Goal: Task Accomplishment & Management: Complete application form

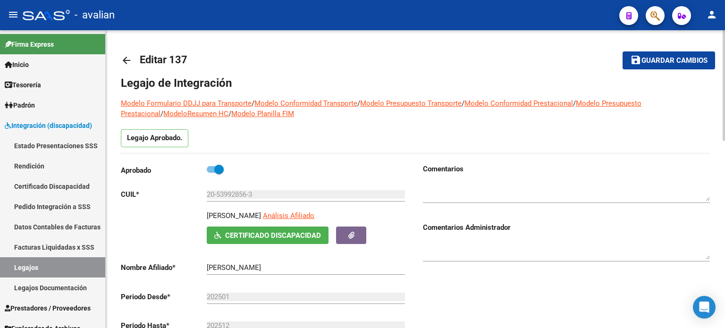
click at [125, 63] on mat-icon "arrow_back" at bounding box center [126, 60] width 11 height 11
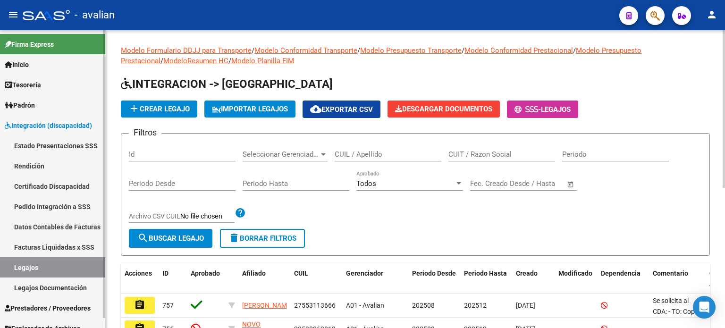
click at [28, 307] on span "Prestadores / Proveedores" at bounding box center [48, 308] width 86 height 10
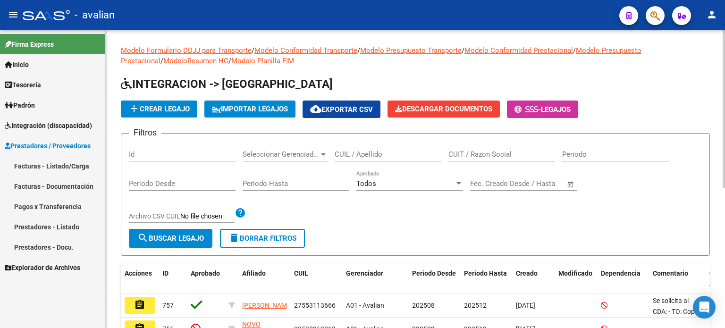
click at [41, 164] on link "Facturas - Listado/Carga" at bounding box center [52, 166] width 105 height 20
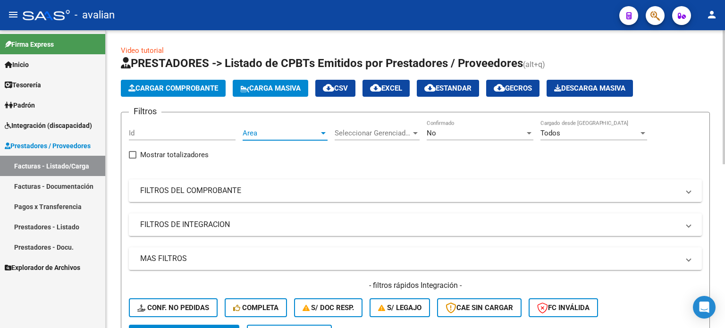
click at [272, 134] on span "Area" at bounding box center [281, 133] width 77 height 9
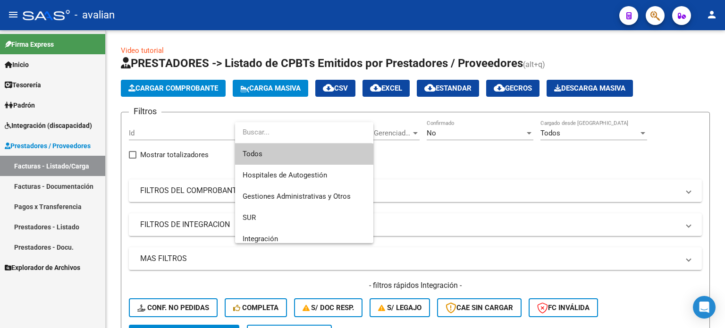
click at [272, 133] on input "dropdown search" at bounding box center [303, 132] width 137 height 21
click at [181, 86] on div at bounding box center [362, 164] width 725 height 328
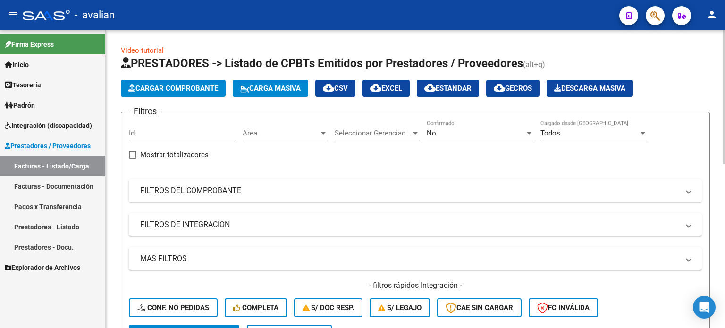
click at [175, 93] on button "Cargar Comprobante" at bounding box center [173, 88] width 105 height 17
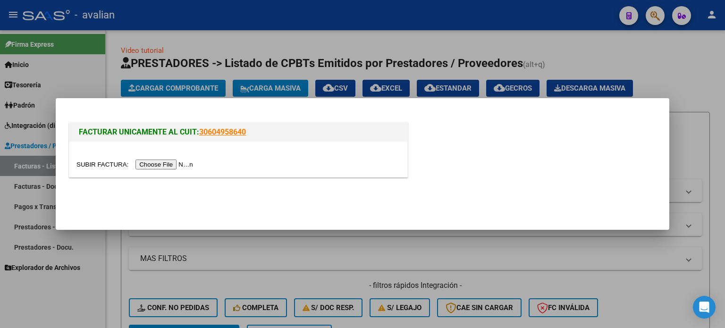
click at [155, 166] on input "file" at bounding box center [136, 165] width 119 height 10
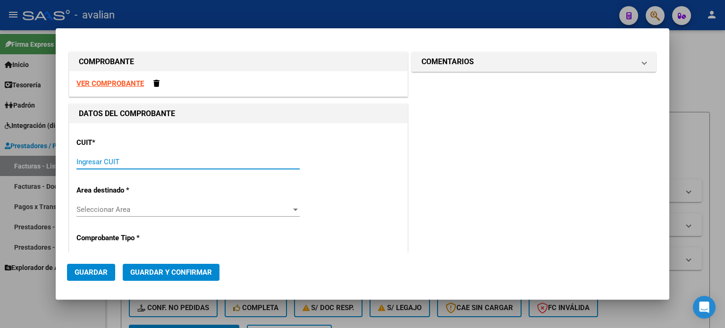
click at [106, 160] on input "Ingresar CUIT" at bounding box center [188, 162] width 223 height 9
paste input "33-70728995-9"
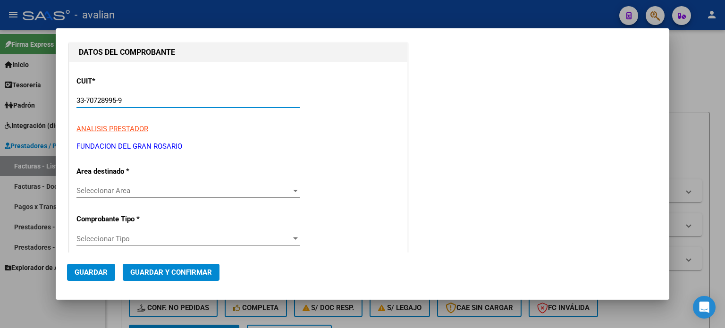
scroll to position [63, 0]
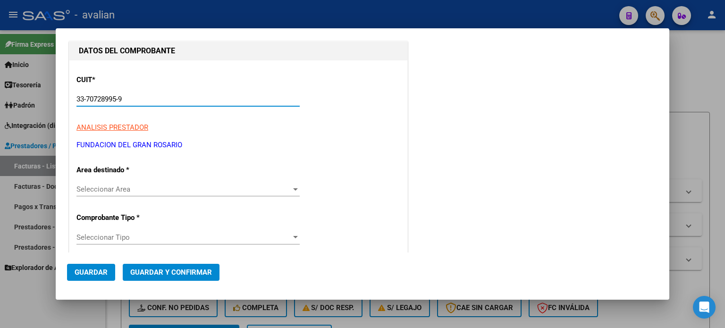
type input "33-70728995-9"
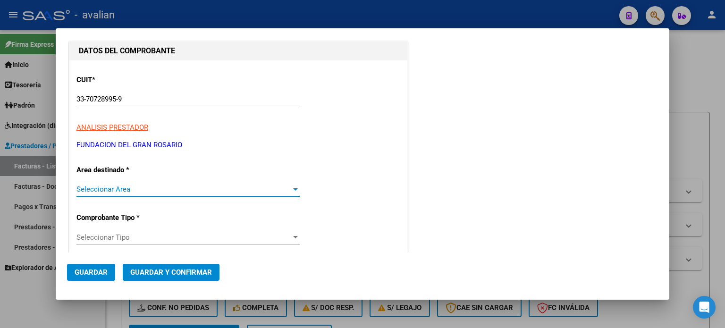
click at [132, 190] on span "Seleccionar Area" at bounding box center [184, 189] width 215 height 9
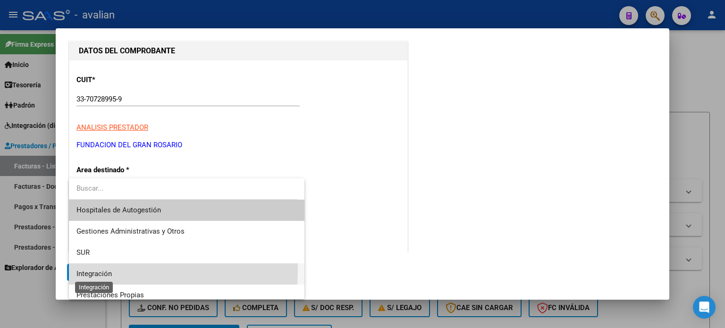
click at [91, 270] on span "Integración" at bounding box center [94, 274] width 35 height 9
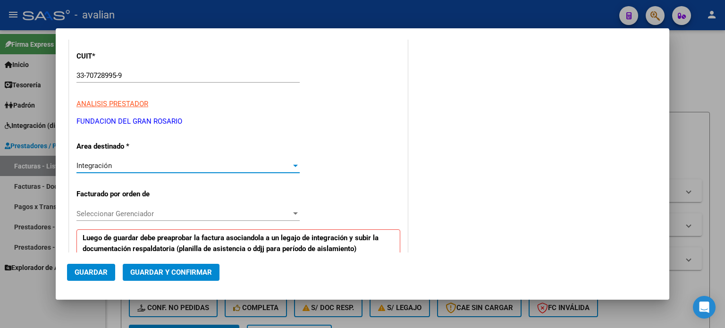
scroll to position [189, 0]
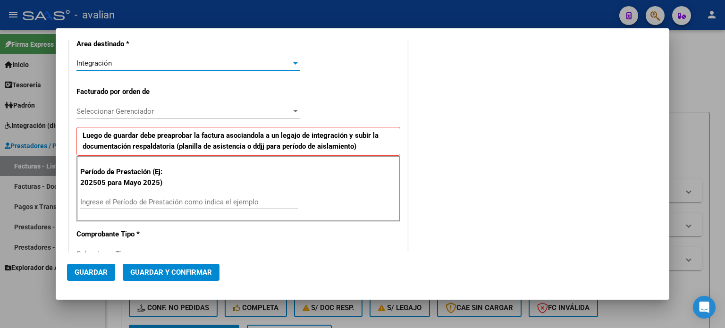
click at [140, 114] on span "Seleccionar Gerenciador" at bounding box center [184, 111] width 215 height 9
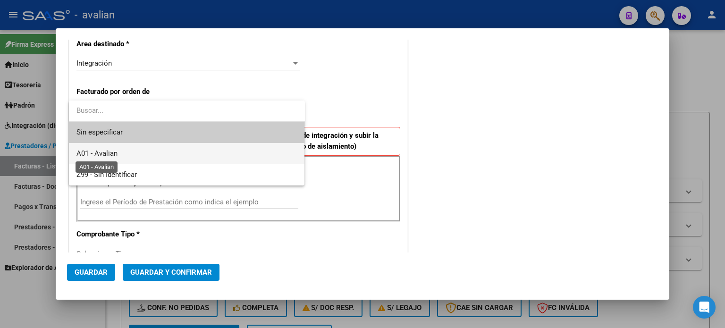
click at [99, 156] on span "A01 - Avalian" at bounding box center [97, 153] width 41 height 9
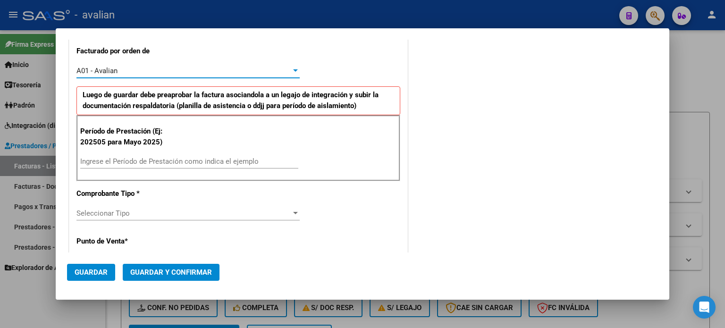
scroll to position [252, 0]
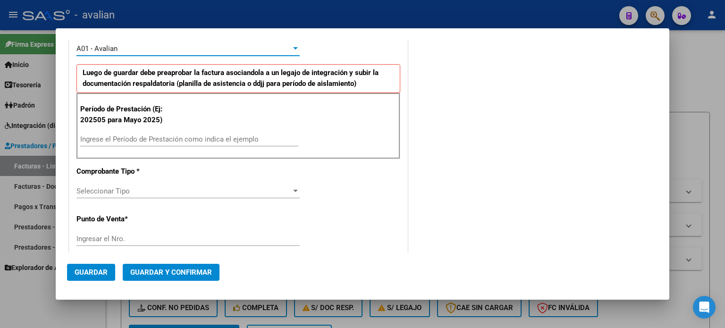
click at [145, 139] on input "Ingrese el Período de Prestación como indica el ejemplo" at bounding box center [189, 139] width 218 height 9
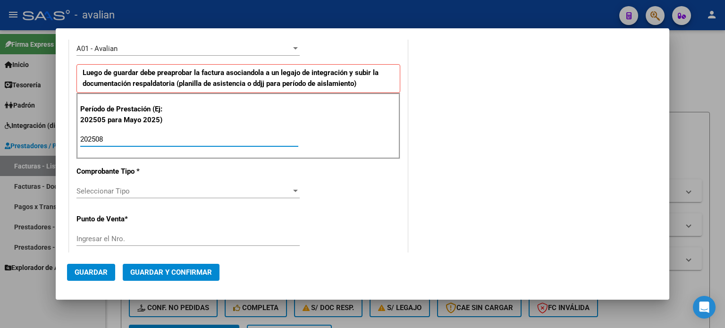
type input "202508"
click at [163, 193] on span "Seleccionar Tipo" at bounding box center [184, 191] width 215 height 9
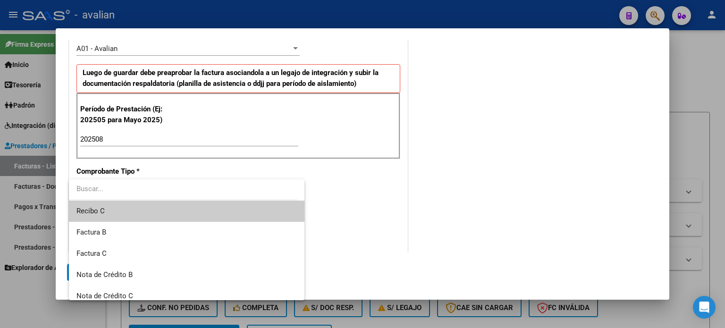
click at [113, 213] on span "Recibo C" at bounding box center [187, 211] width 221 height 21
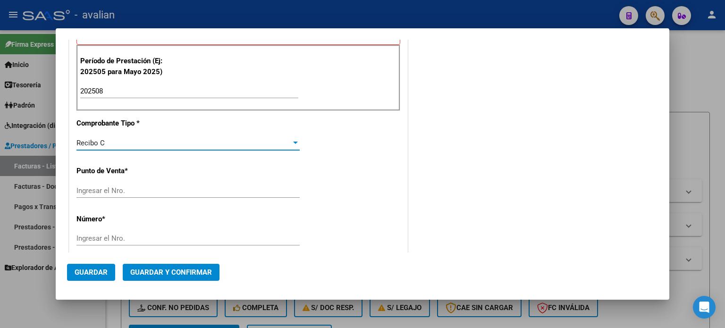
scroll to position [315, 0]
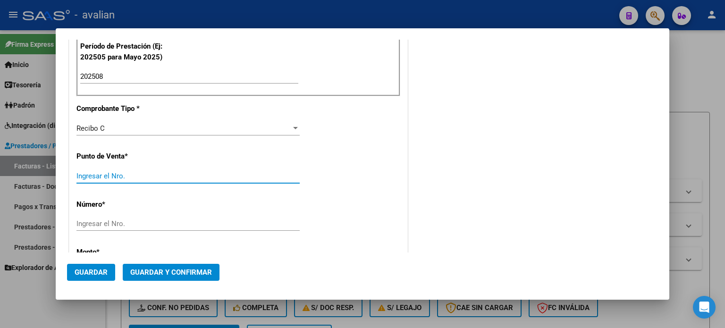
click at [110, 176] on input "Ingresar el Nro." at bounding box center [188, 176] width 223 height 9
type input "102"
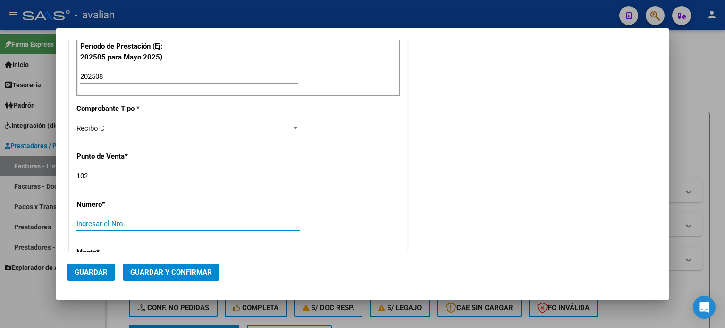
click at [100, 224] on input "Ingresar el Nro." at bounding box center [188, 224] width 223 height 9
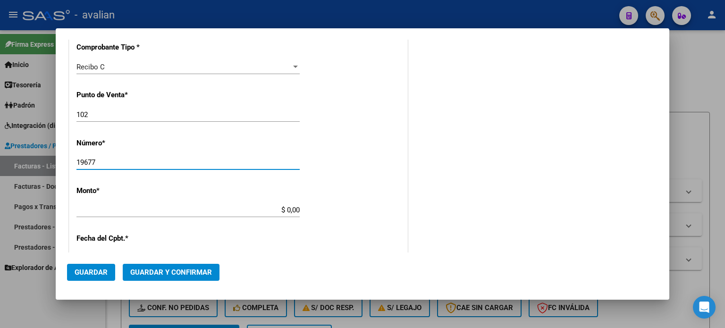
scroll to position [409, 0]
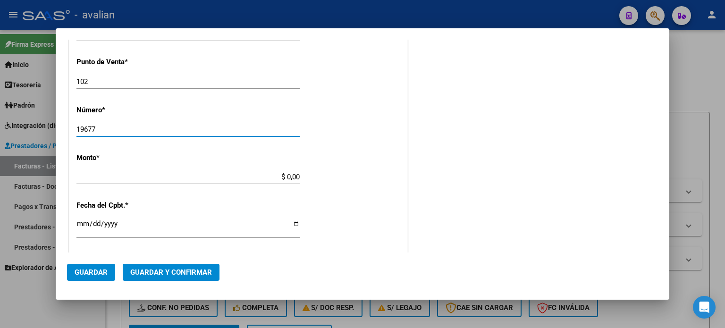
type input "19677"
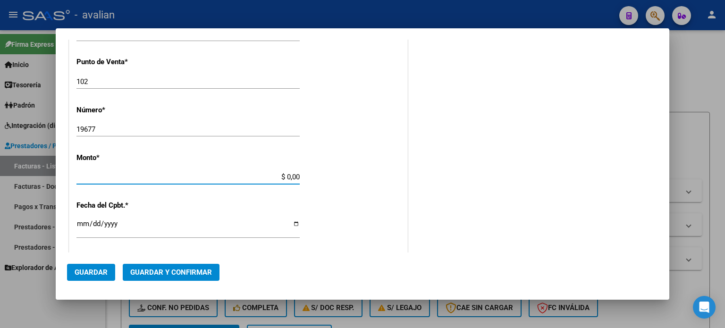
click at [284, 174] on input "$ 0,00" at bounding box center [188, 177] width 223 height 9
click at [291, 176] on input "$ 369.474,00" at bounding box center [188, 177] width 223 height 9
type input "$ 369.474,28"
click at [162, 232] on input "Ingresar la fecha" at bounding box center [188, 227] width 223 height 15
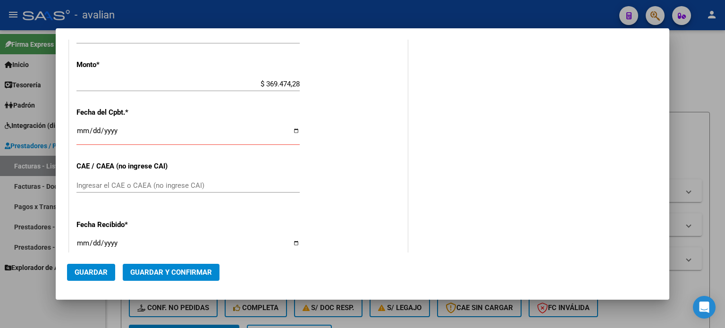
scroll to position [535, 0]
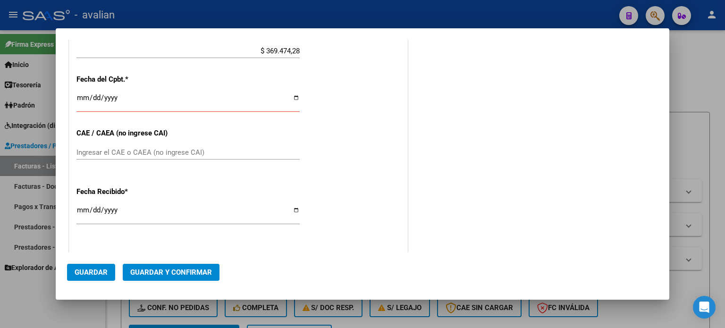
click at [121, 151] on input "Ingresar el CAE o CAEA (no ingrese CAI)" at bounding box center [188, 152] width 223 height 9
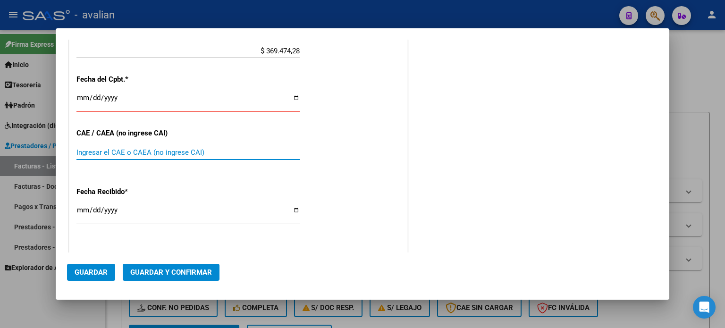
paste input "75359577737717"
type input "75359577737717"
click at [96, 215] on input "[DATE]" at bounding box center [188, 213] width 223 height 15
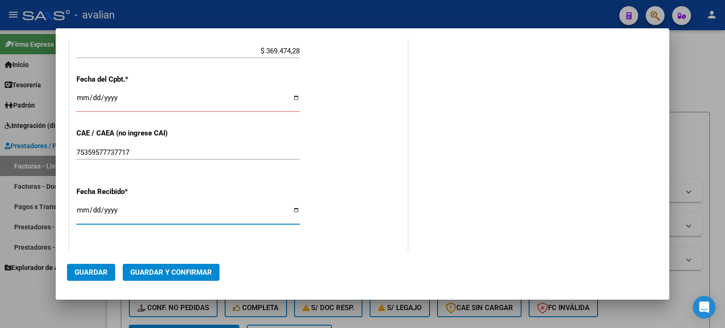
click at [183, 109] on div "Ingresar la fecha" at bounding box center [188, 102] width 223 height 20
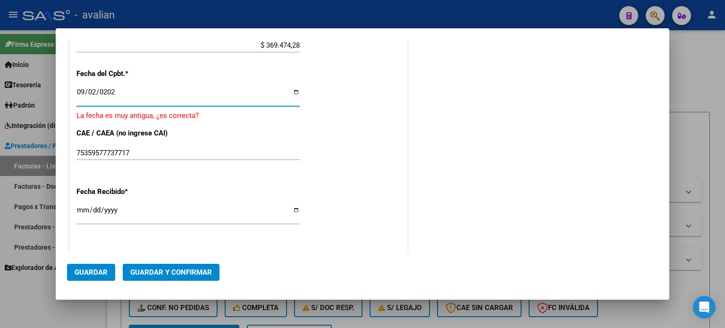
type input "[DATE]"
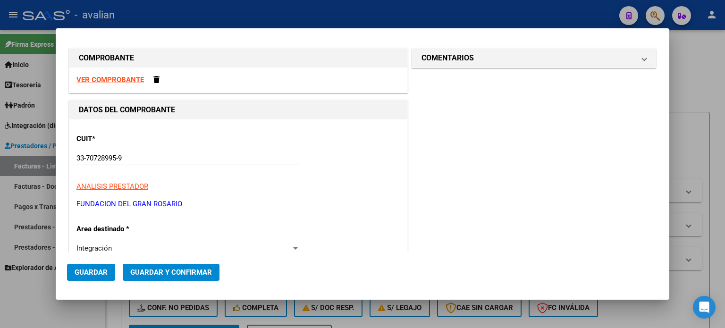
scroll to position [0, 0]
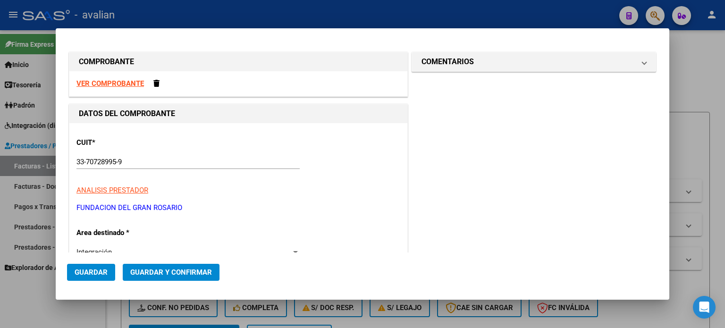
drag, startPoint x: 92, startPoint y: 273, endPoint x: 97, endPoint y: 275, distance: 4.9
click at [92, 274] on span "Guardar" at bounding box center [91, 272] width 33 height 9
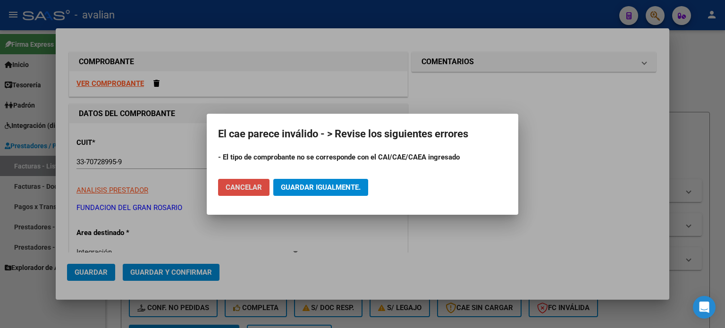
click at [247, 188] on span "Cancelar" at bounding box center [244, 187] width 36 height 9
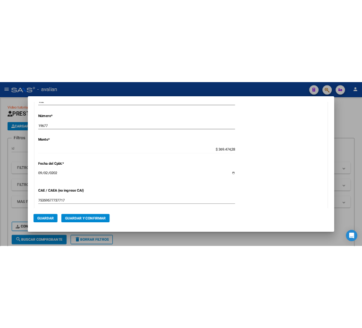
scroll to position [483, 0]
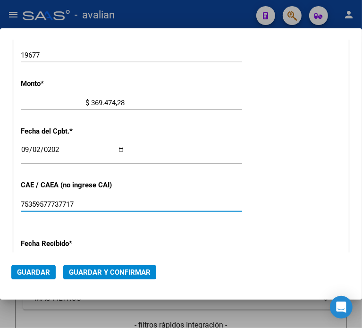
click at [0, 206] on html "menu - avalian person Firma Express Inicio Calendario SSS Instructivos Contacto…" at bounding box center [181, 164] width 362 height 328
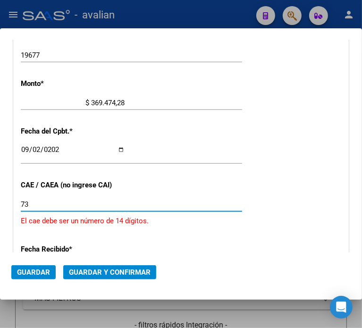
type input "7"
type input "75359577737717"
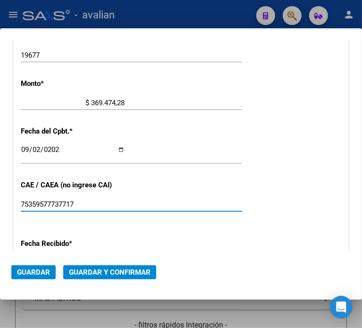
click at [42, 275] on span "Guardar" at bounding box center [33, 272] width 33 height 9
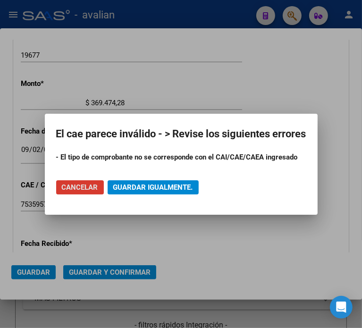
click at [80, 184] on span "Cancelar" at bounding box center [80, 187] width 36 height 9
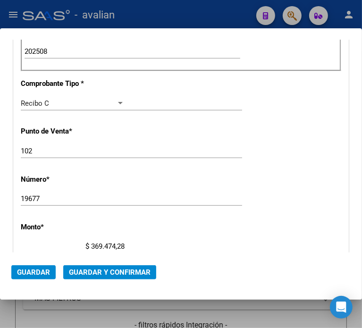
scroll to position [325, 0]
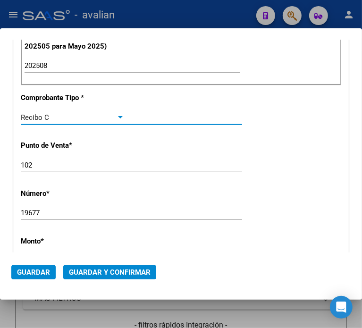
click at [79, 118] on div "Recibo C" at bounding box center [68, 117] width 95 height 9
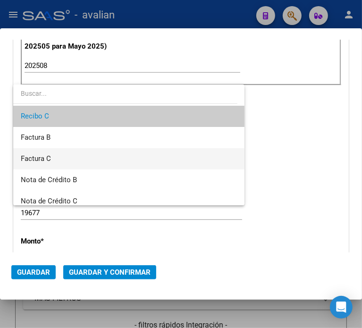
click at [66, 158] on span "Factura C" at bounding box center [129, 158] width 216 height 21
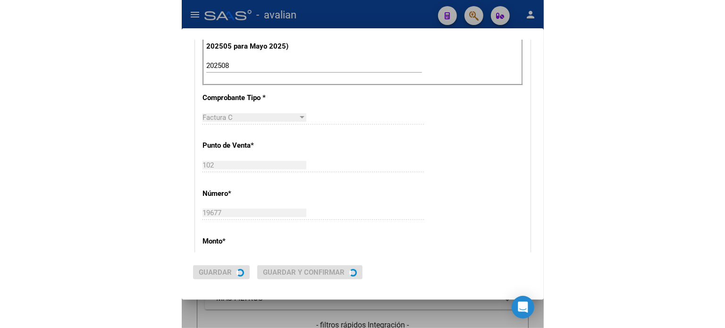
scroll to position [0, 0]
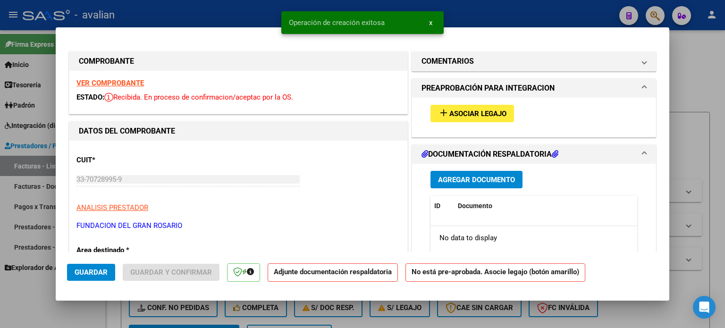
click at [450, 113] on span "Asociar Legajo" at bounding box center [478, 114] width 57 height 9
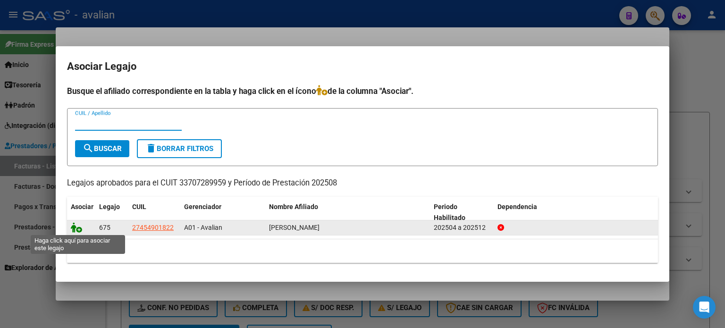
click at [77, 229] on icon at bounding box center [76, 227] width 11 height 10
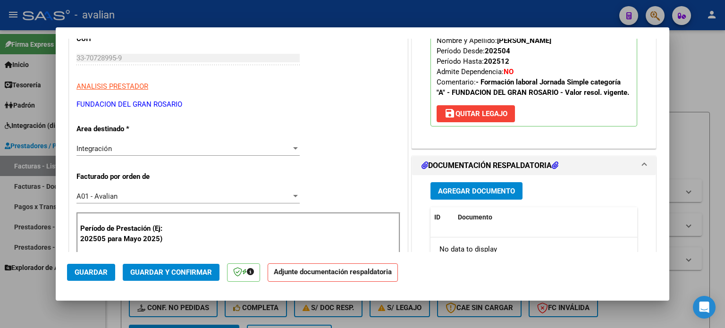
scroll to position [126, 0]
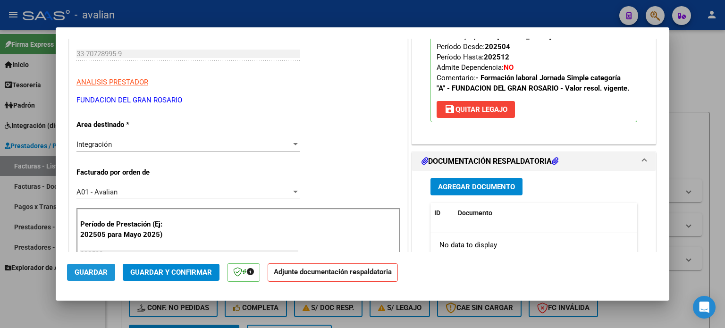
click at [102, 271] on span "Guardar" at bounding box center [91, 272] width 33 height 9
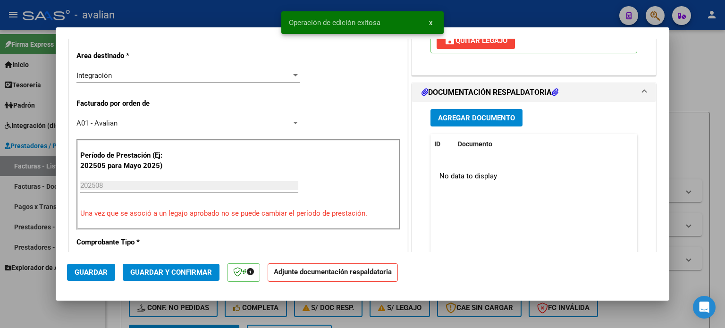
scroll to position [220, 0]
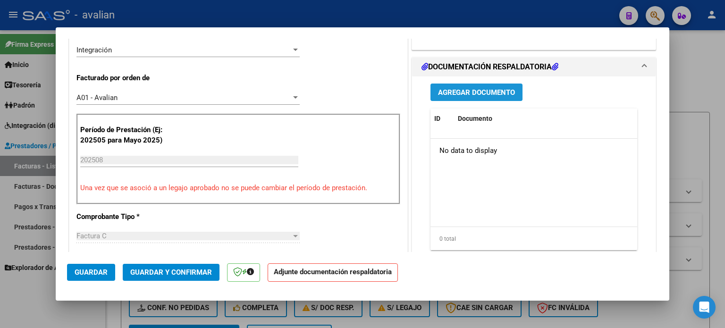
click at [459, 88] on span "Agregar Documento" at bounding box center [476, 92] width 77 height 9
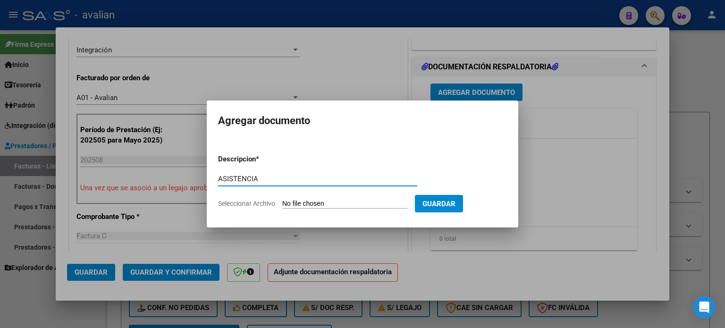
type input "ASISTENCIA"
click at [322, 202] on input "Seleccionar Archivo" at bounding box center [344, 204] width 125 height 9
type input "C:\fakepath\[PERSON_NAME]- Agosto.pdf"
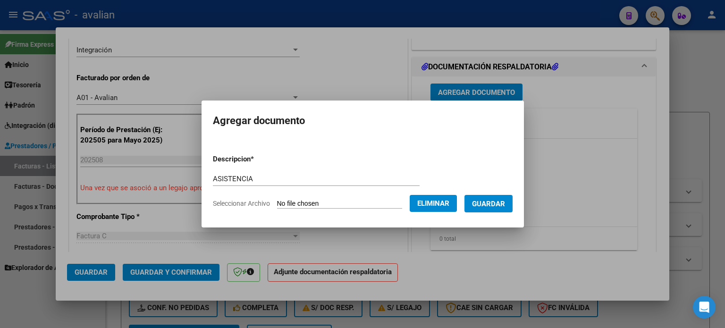
click at [494, 204] on span "Guardar" at bounding box center [488, 204] width 33 height 9
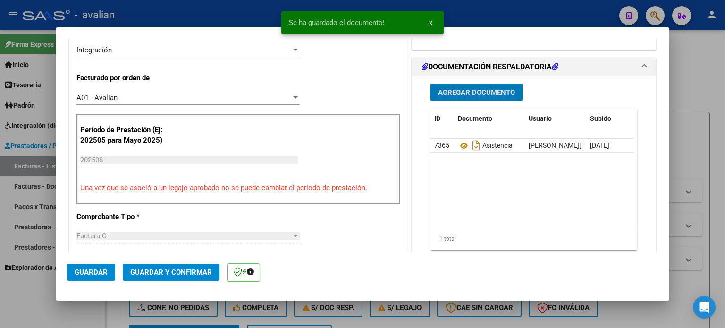
click at [81, 266] on button "Guardar" at bounding box center [91, 272] width 48 height 17
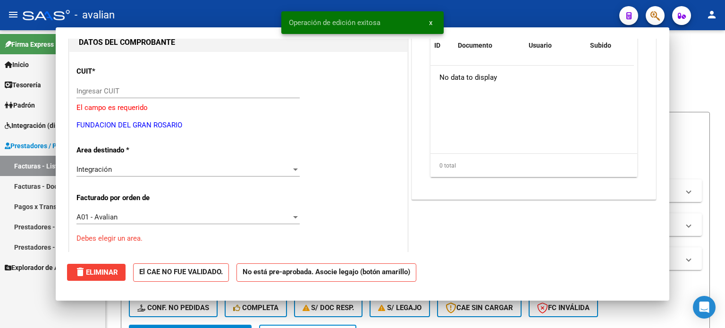
scroll to position [0, 0]
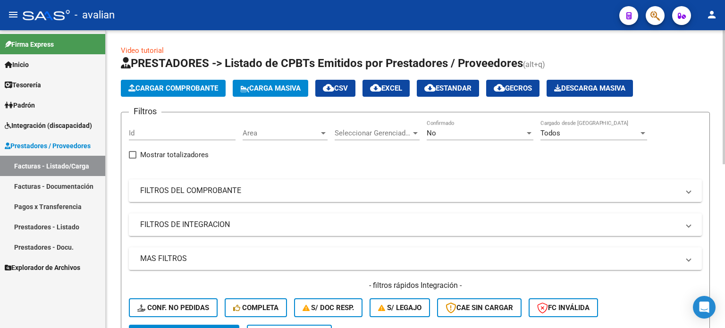
click at [218, 85] on span "Cargar Comprobante" at bounding box center [173, 88] width 90 height 9
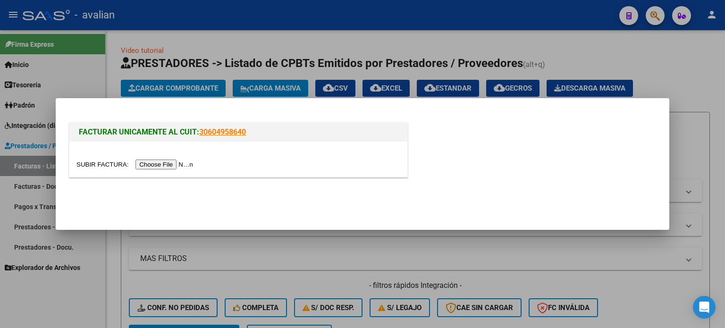
click at [147, 163] on input "file" at bounding box center [136, 165] width 119 height 10
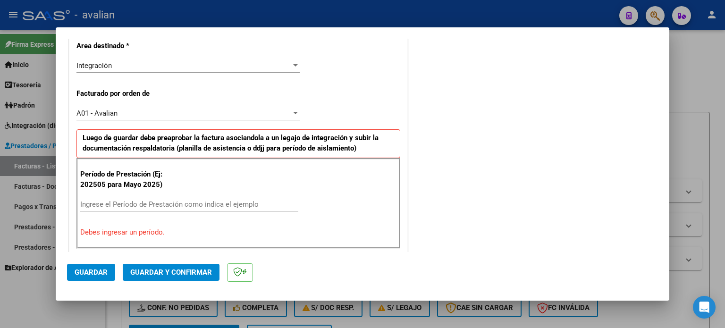
scroll to position [252, 0]
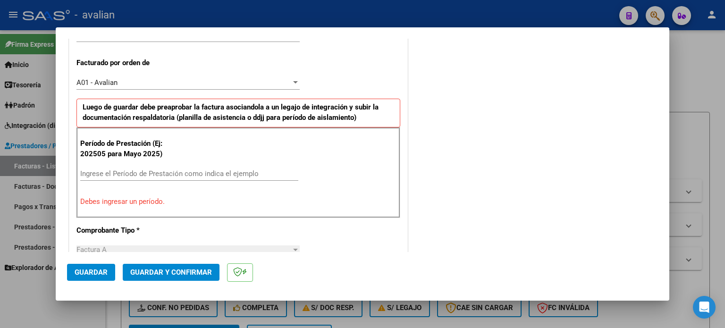
click at [137, 173] on input "Ingrese el Período de Prestación como indica el ejemplo" at bounding box center [189, 174] width 218 height 9
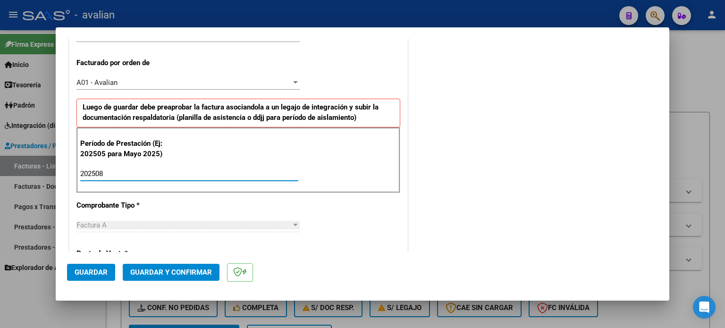
type input "202508"
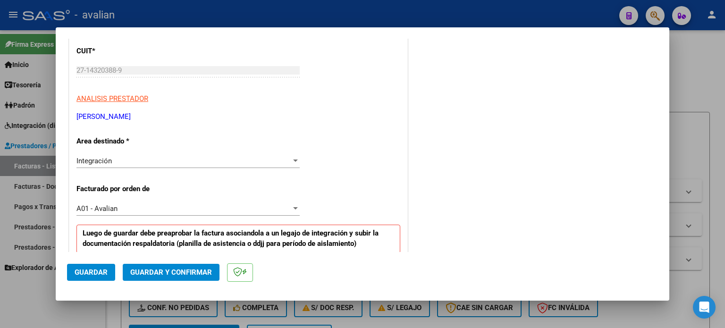
scroll to position [0, 0]
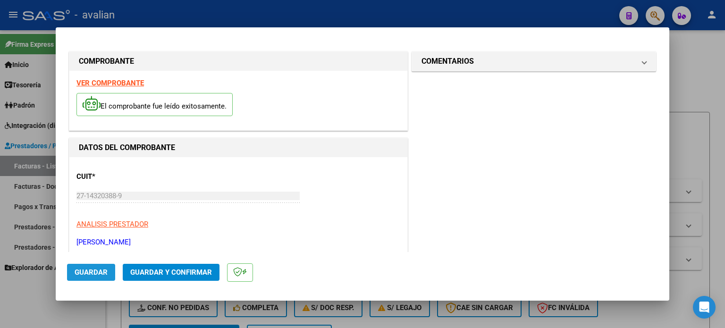
click at [106, 266] on button "Guardar" at bounding box center [91, 272] width 48 height 17
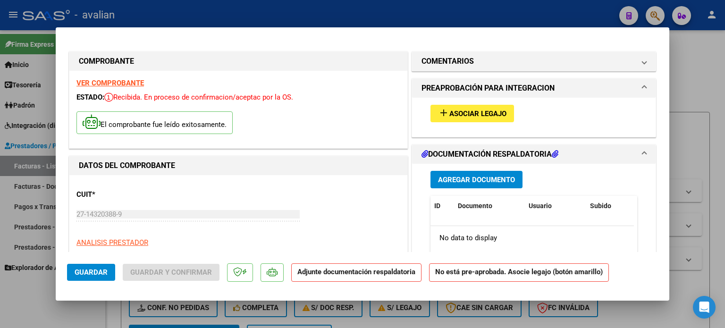
click at [445, 119] on button "add Asociar Legajo" at bounding box center [473, 113] width 84 height 17
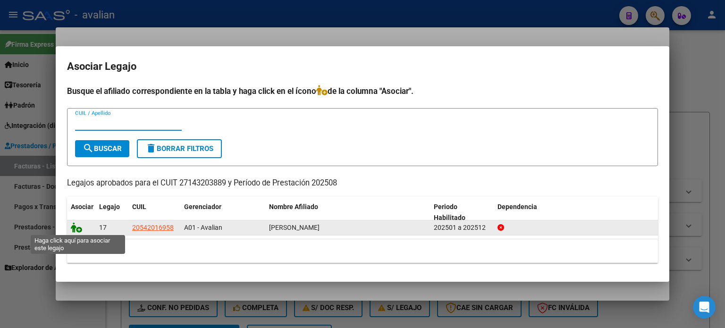
click at [71, 227] on icon at bounding box center [76, 227] width 11 height 10
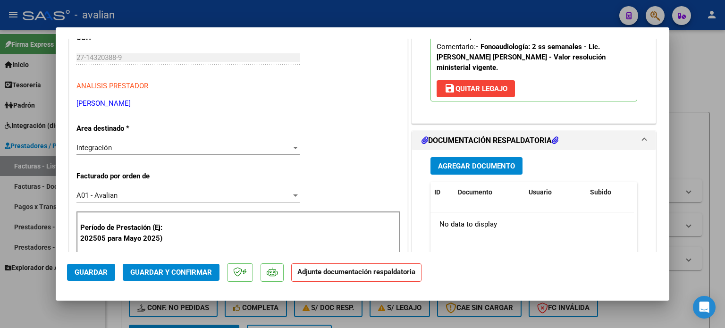
scroll to position [157, 0]
click at [472, 162] on span "Agregar Documento" at bounding box center [476, 166] width 77 height 9
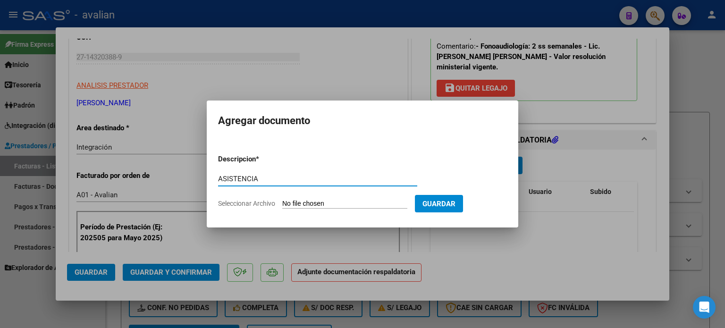
type input "ASISTENCIA"
click at [295, 204] on input "Seleccionar Archivo" at bounding box center [344, 204] width 125 height 9
type input "C:\fakepath\AYAS FONO AG 25.pdf"
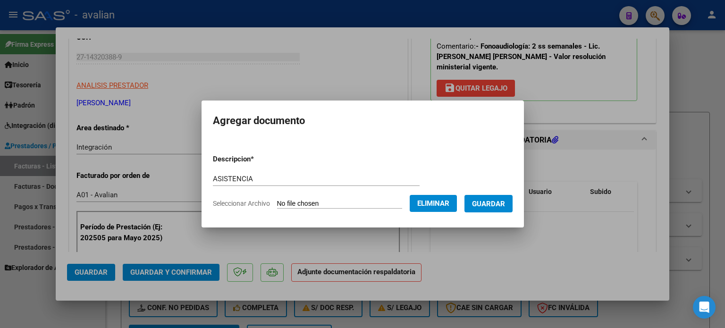
click at [489, 204] on span "Guardar" at bounding box center [488, 204] width 33 height 9
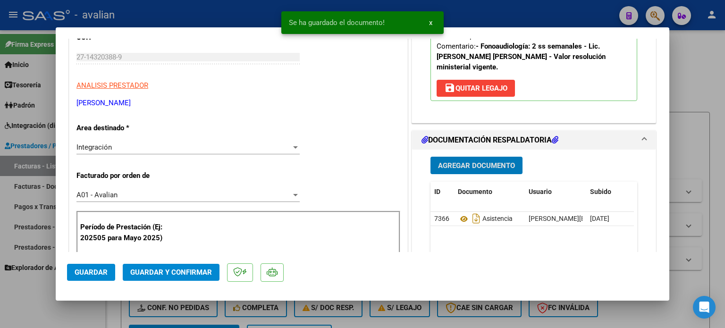
click at [89, 273] on span "Guardar" at bounding box center [91, 272] width 33 height 9
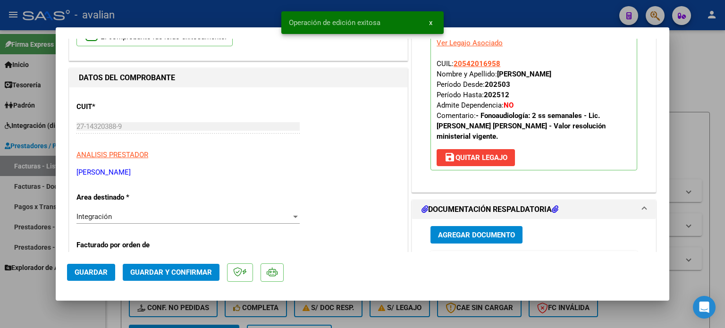
scroll to position [0, 0]
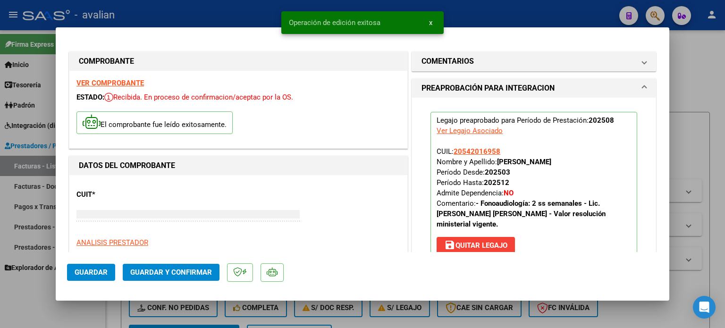
type input "$ 0,00"
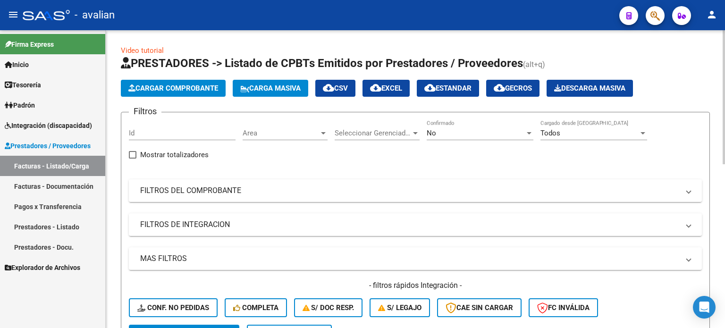
click at [174, 88] on span "Cargar Comprobante" at bounding box center [173, 88] width 90 height 9
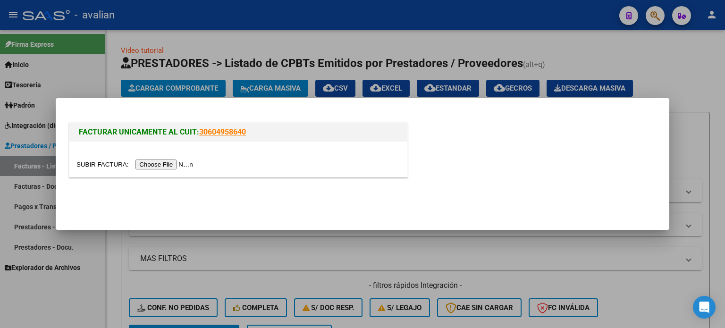
click at [142, 162] on input "file" at bounding box center [136, 165] width 119 height 10
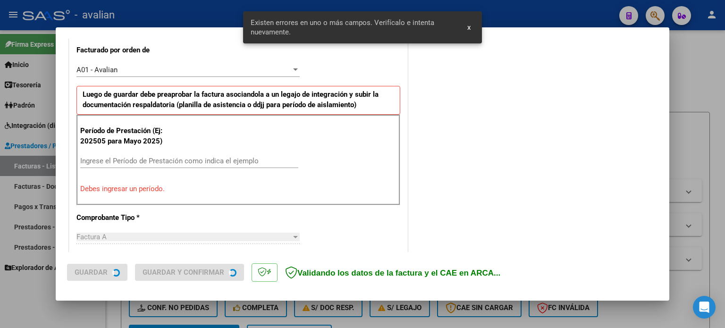
scroll to position [269, 0]
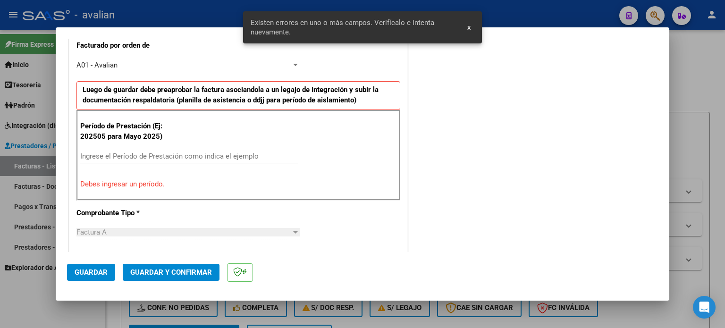
click at [206, 149] on div "Ingrese el Período de Prestación como indica el ejemplo" at bounding box center [189, 156] width 218 height 14
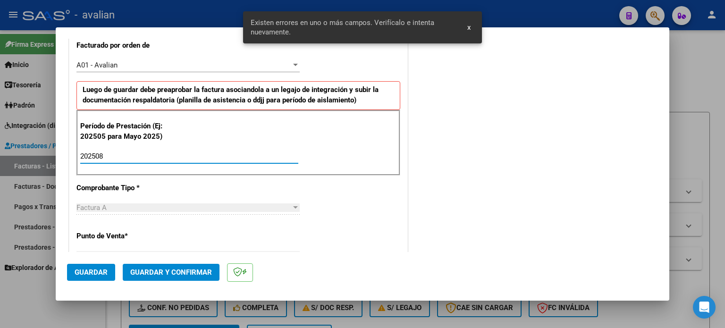
type input "202508"
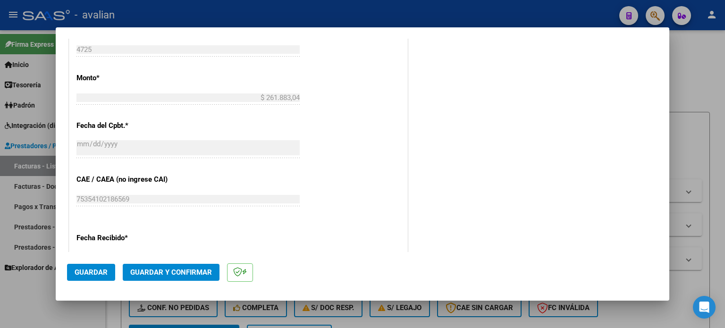
scroll to position [567, 0]
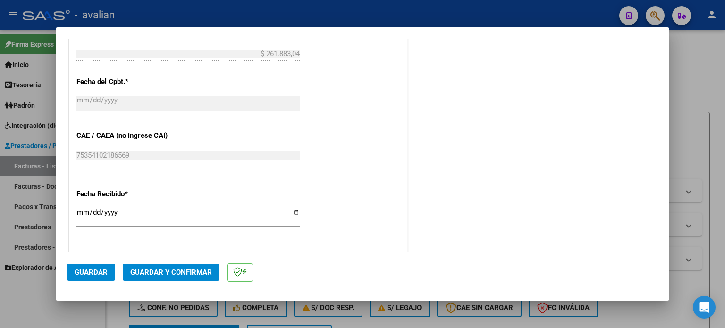
click at [89, 268] on span "Guardar" at bounding box center [91, 272] width 33 height 9
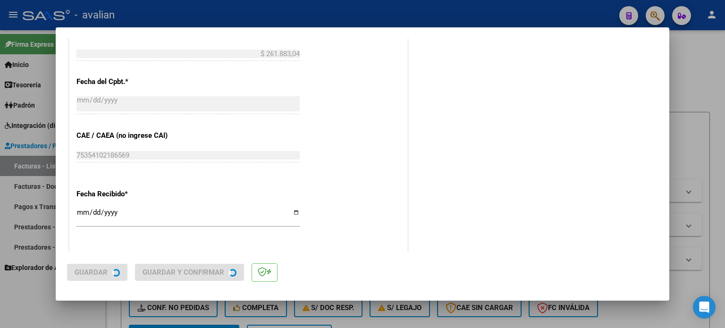
scroll to position [0, 0]
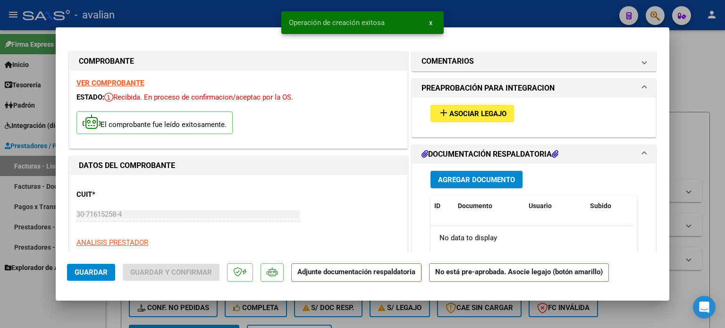
click at [469, 109] on span "add Asociar Legajo" at bounding box center [472, 113] width 68 height 9
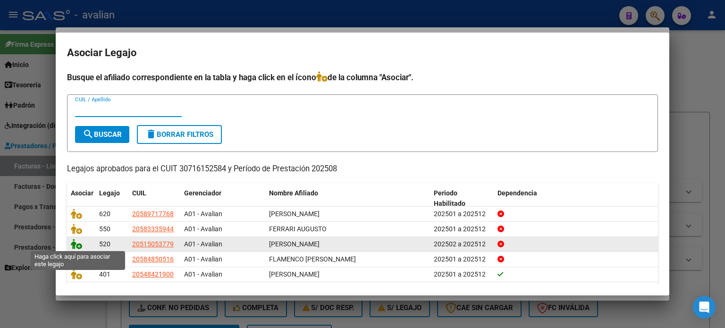
click at [78, 245] on icon at bounding box center [76, 244] width 11 height 10
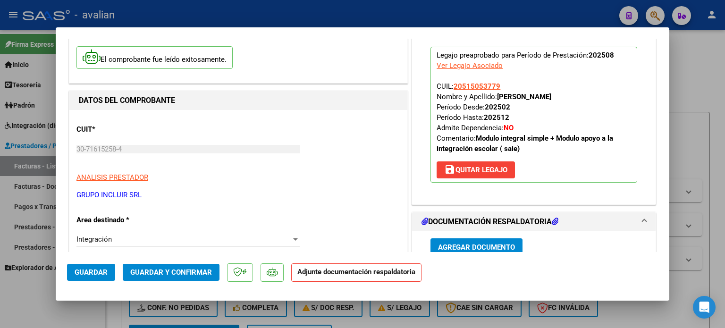
scroll to position [94, 0]
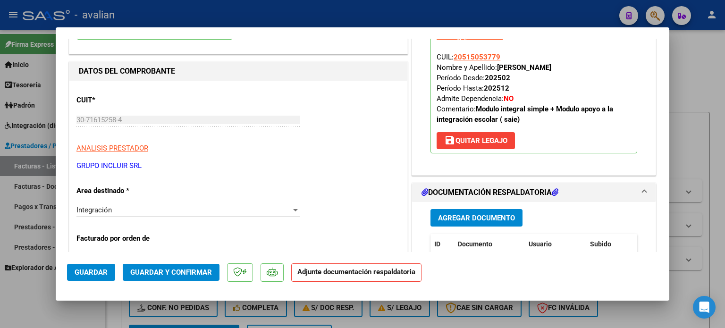
click at [451, 214] on span "Agregar Documento" at bounding box center [476, 218] width 77 height 9
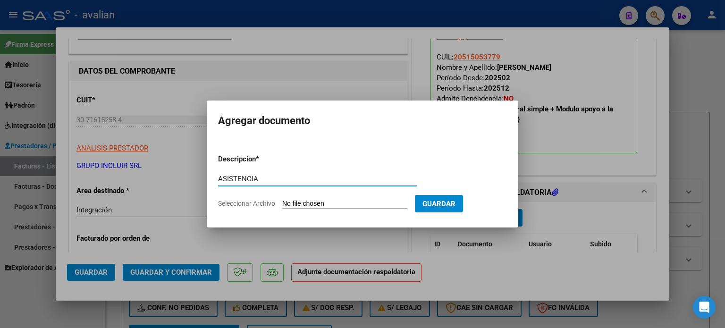
type input "ASISTENCIA"
click at [298, 203] on input "Seleccionar Archivo" at bounding box center [344, 204] width 125 height 9
type input "C:\fakepath\08-2025 planillas.pdf"
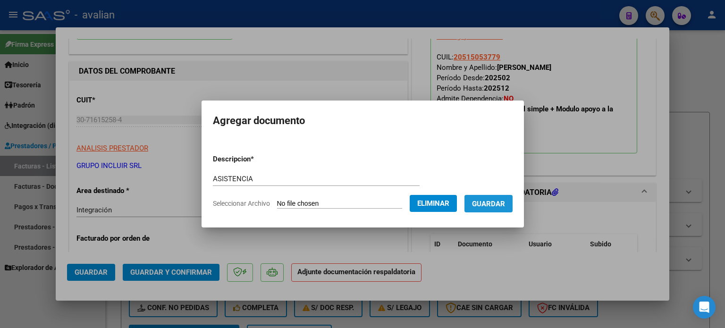
drag, startPoint x: 498, startPoint y: 207, endPoint x: 463, endPoint y: 206, distance: 35.4
click at [498, 207] on span "Guardar" at bounding box center [488, 204] width 33 height 9
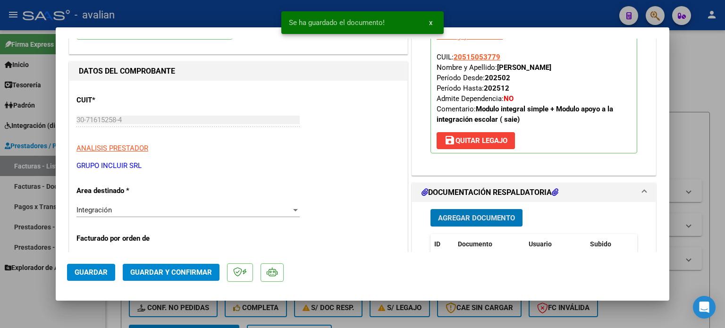
click at [84, 270] on span "Guardar" at bounding box center [91, 272] width 33 height 9
type input "$ 0,00"
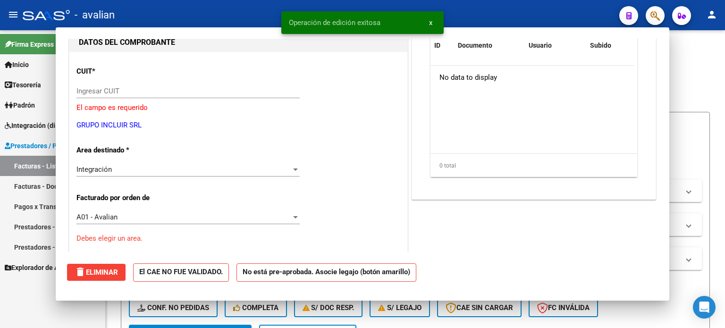
scroll to position [100, 0]
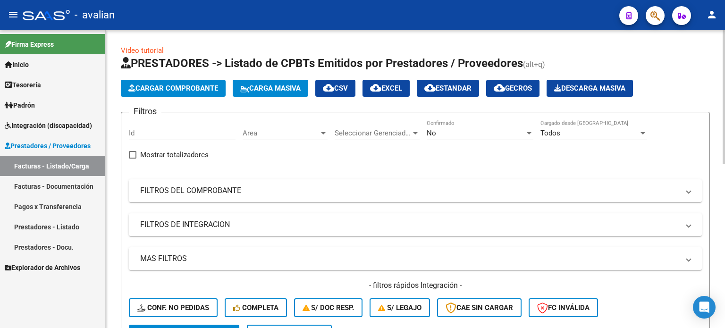
click at [170, 89] on span "Cargar Comprobante" at bounding box center [173, 88] width 90 height 9
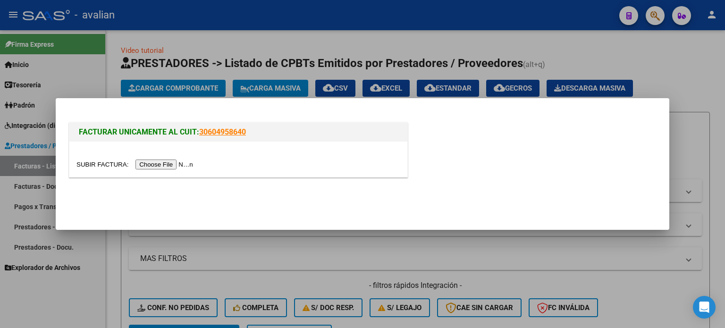
click at [147, 163] on input "file" at bounding box center [136, 165] width 119 height 10
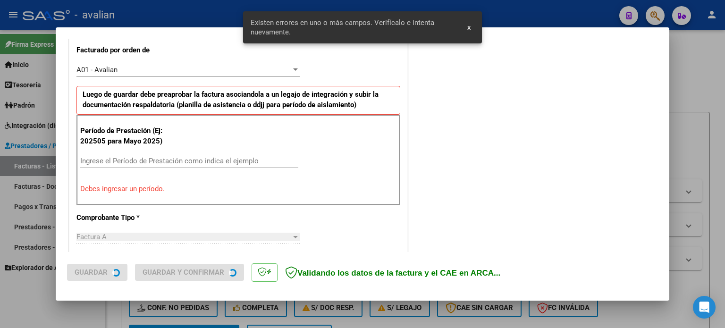
scroll to position [269, 0]
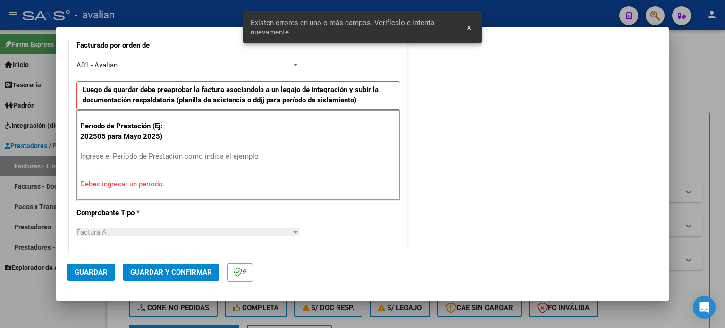
click at [132, 155] on input "Ingrese el Período de Prestación como indica el ejemplo" at bounding box center [189, 156] width 218 height 9
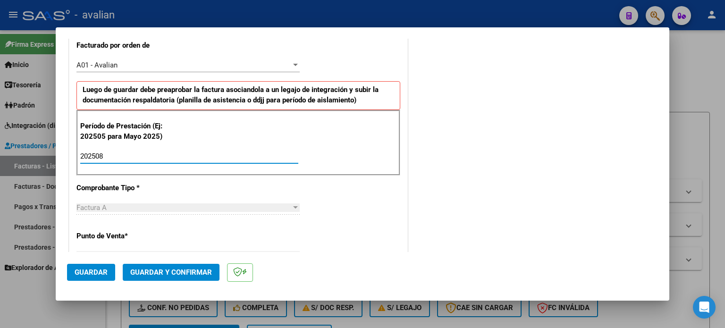
type input "202508"
click at [75, 270] on span "Guardar" at bounding box center [91, 272] width 33 height 9
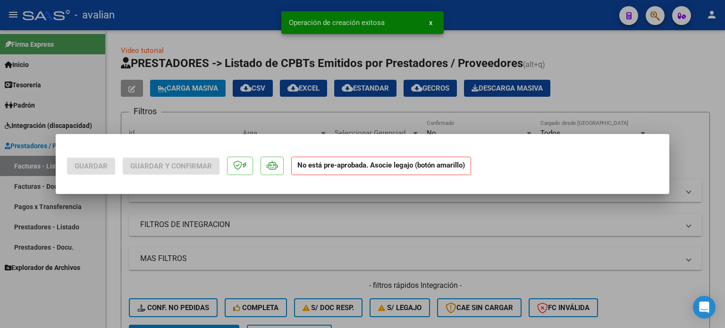
scroll to position [0, 0]
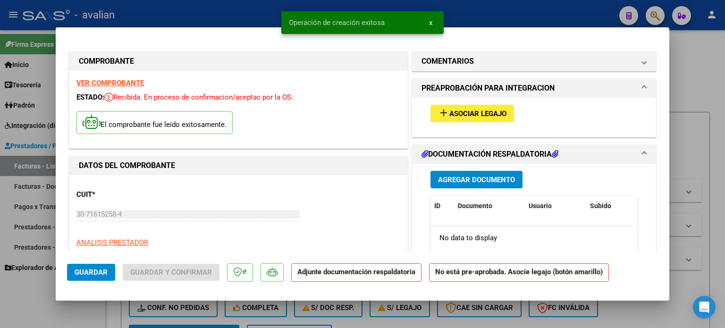
click at [451, 110] on span "Asociar Legajo" at bounding box center [478, 114] width 57 height 9
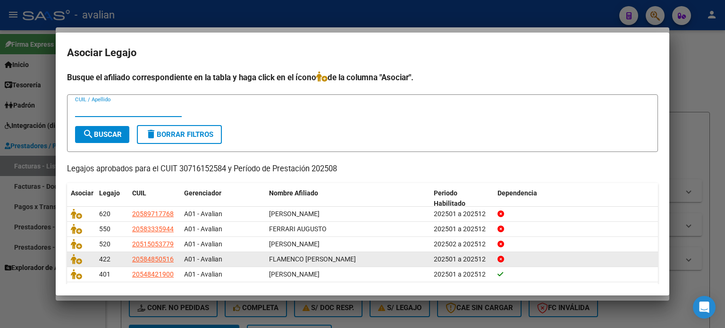
scroll to position [31, 0]
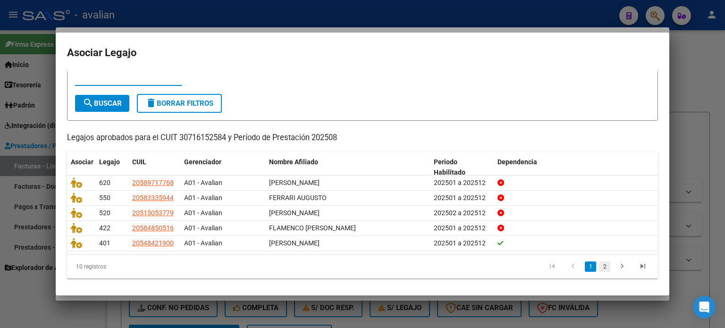
click at [599, 264] on link "2" at bounding box center [604, 267] width 11 height 10
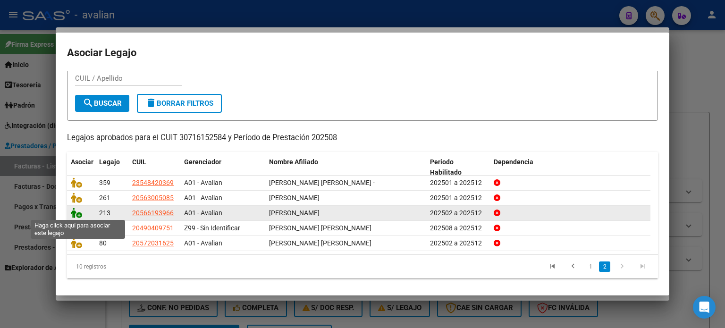
click at [74, 211] on icon at bounding box center [76, 213] width 11 height 10
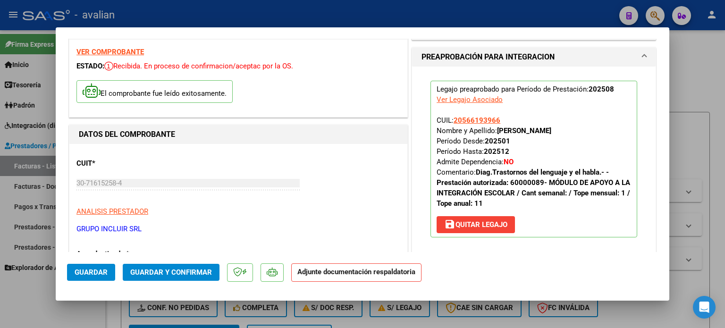
scroll to position [157, 0]
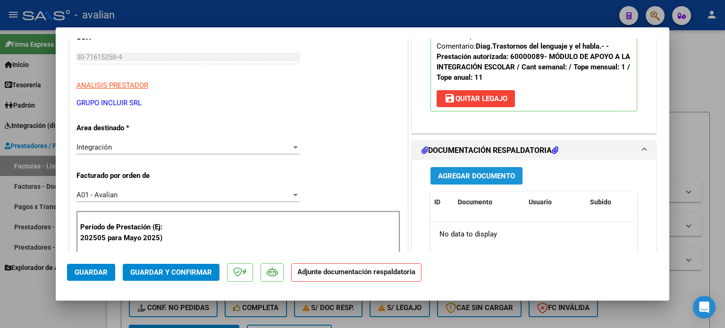
click at [463, 172] on span "Agregar Documento" at bounding box center [476, 176] width 77 height 9
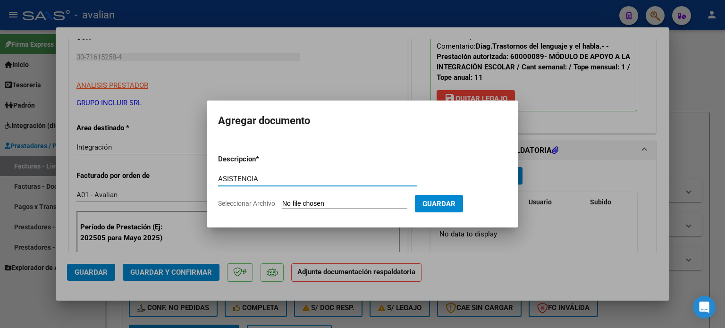
type input "ASISTENCIA"
click at [348, 201] on input "Seleccionar Archivo" at bounding box center [344, 204] width 125 height 9
type input "C:\fakepath\8-25 (1).pdf"
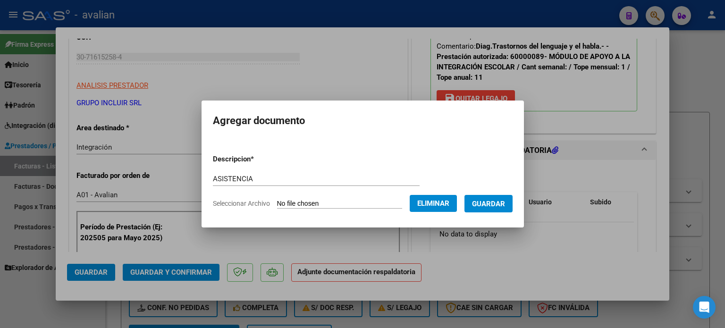
click at [481, 208] on button "Guardar" at bounding box center [489, 203] width 48 height 17
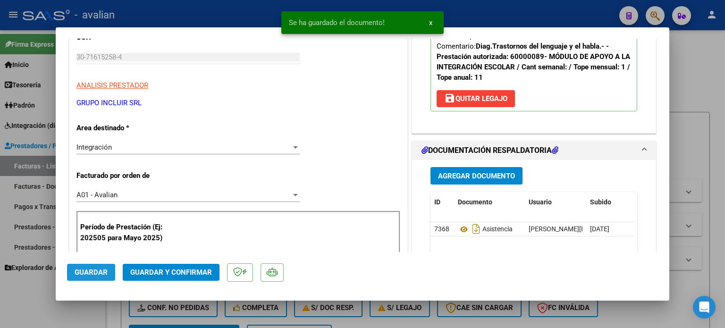
click at [94, 272] on span "Guardar" at bounding box center [91, 272] width 33 height 9
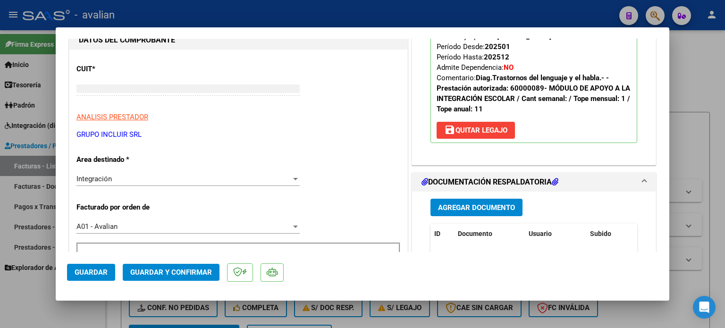
scroll to position [0, 0]
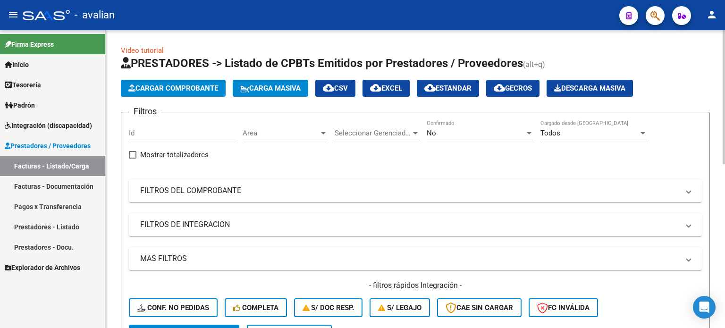
click at [178, 81] on button "Cargar Comprobante" at bounding box center [173, 88] width 105 height 17
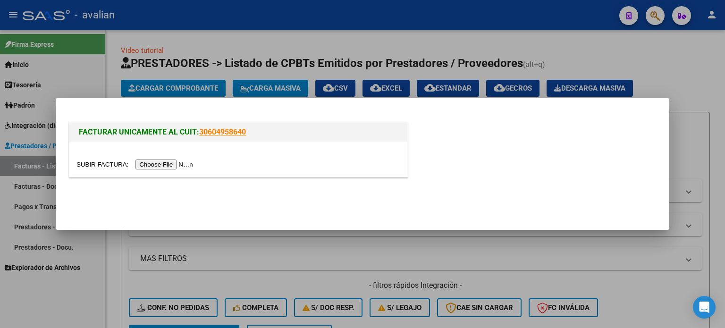
click at [142, 162] on input "file" at bounding box center [136, 165] width 119 height 10
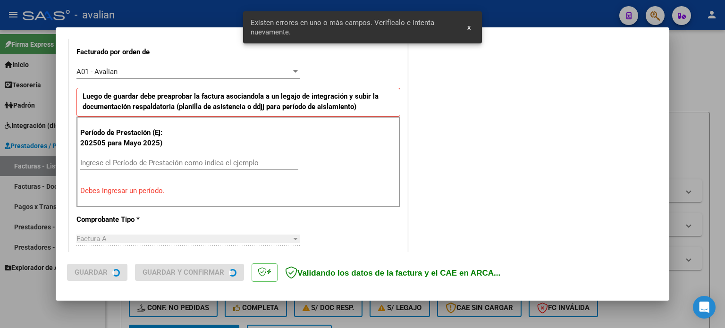
scroll to position [269, 0]
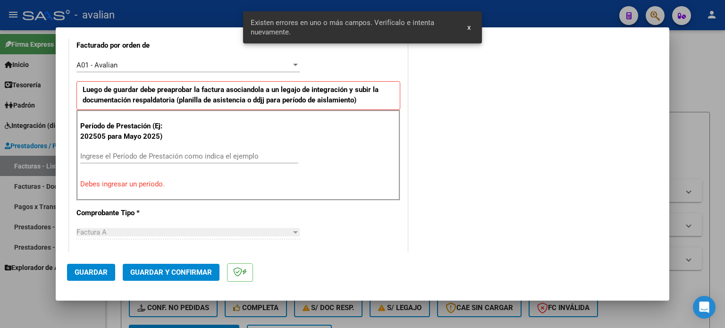
click at [117, 155] on input "Ingrese el Período de Prestación como indica el ejemplo" at bounding box center [189, 156] width 218 height 9
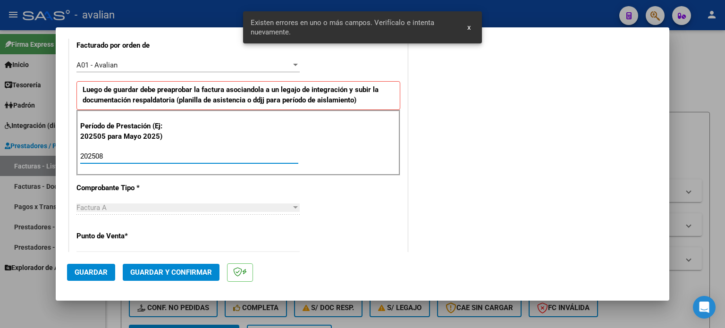
type input "202508"
click at [108, 272] on button "Guardar" at bounding box center [91, 272] width 48 height 17
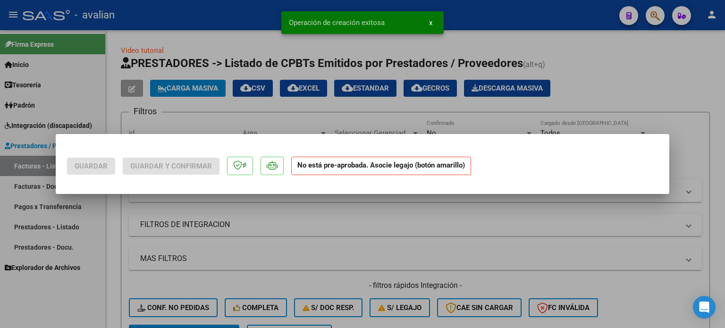
scroll to position [0, 0]
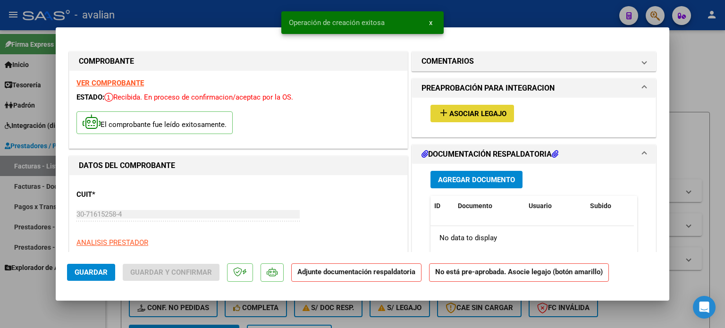
click at [438, 115] on mat-icon "add" at bounding box center [443, 112] width 11 height 11
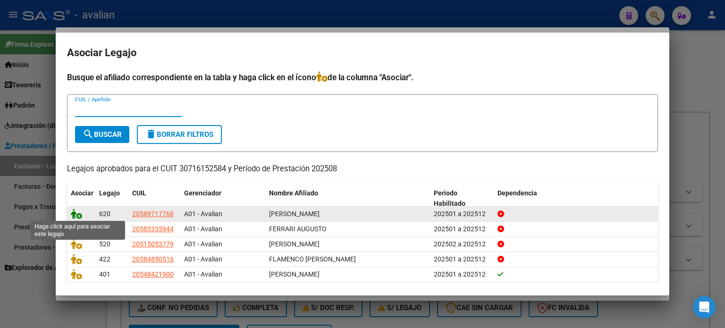
click at [77, 211] on icon at bounding box center [76, 214] width 11 height 10
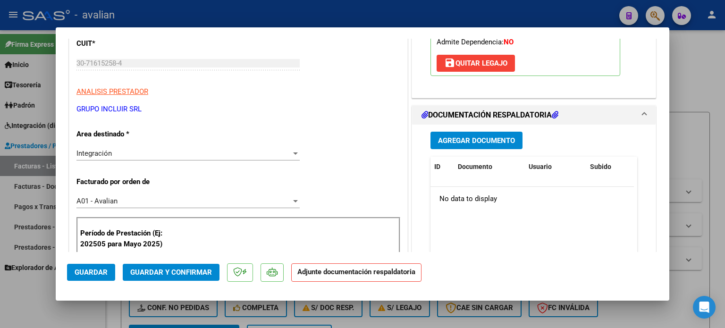
scroll to position [157, 0]
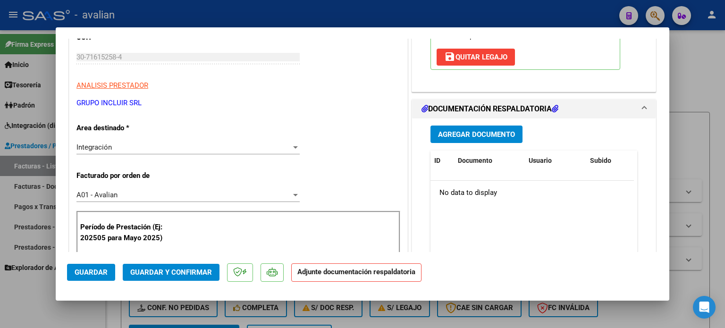
click at [458, 136] on span "Agregar Documento" at bounding box center [476, 134] width 77 height 9
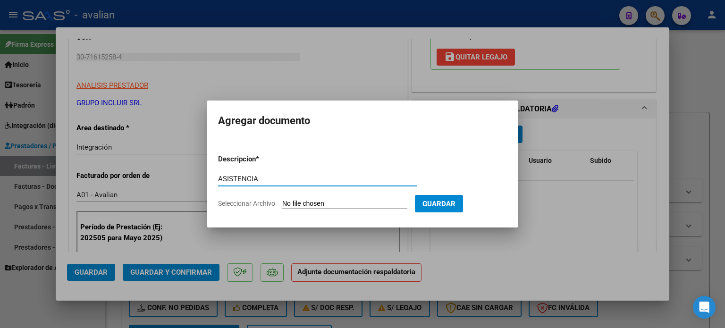
type input "ASISTENCIA"
click at [441, 205] on button "Guardar" at bounding box center [439, 203] width 48 height 17
click at [357, 205] on input "Seleccionar Archivo" at bounding box center [344, 204] width 125 height 9
type input "C:\fakepath\08-2025 planillas (1).pdf"
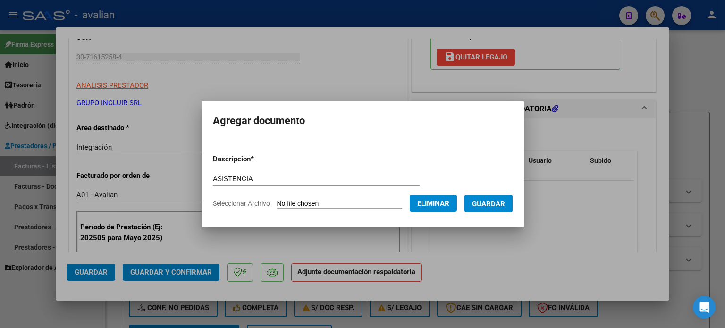
click at [494, 204] on span "Guardar" at bounding box center [488, 204] width 33 height 9
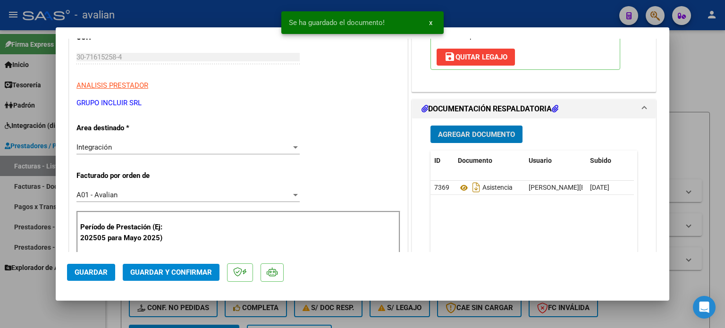
click at [80, 274] on span "Guardar" at bounding box center [91, 272] width 33 height 9
type input "$ 0,00"
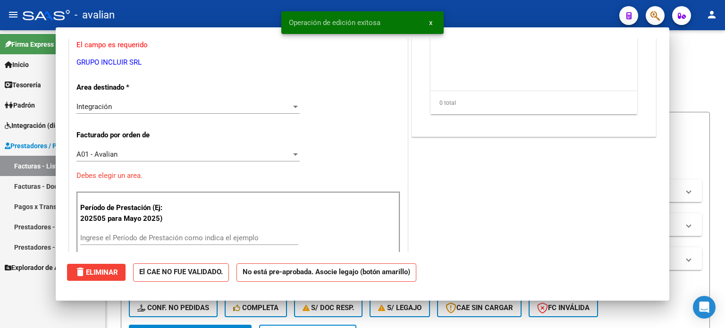
scroll to position [128, 0]
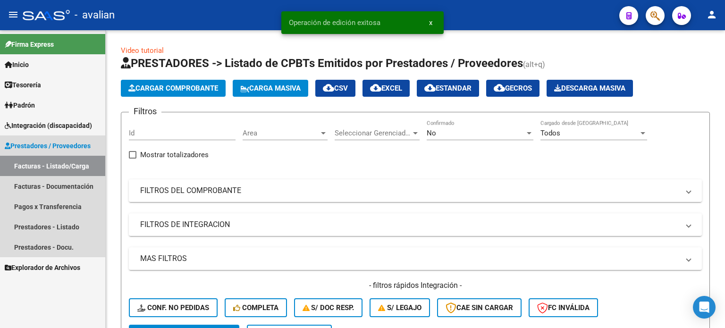
click at [44, 164] on link "Facturas - Listado/Carga" at bounding box center [52, 166] width 105 height 20
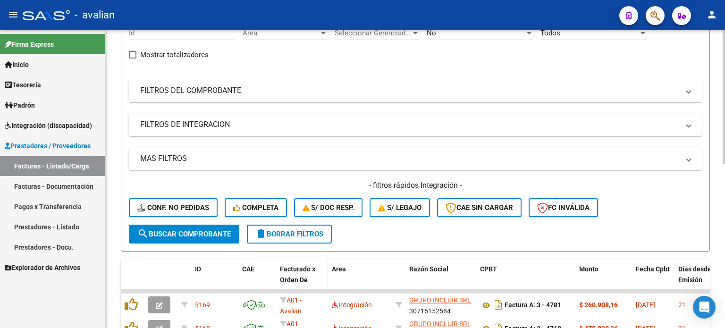
scroll to position [126, 0]
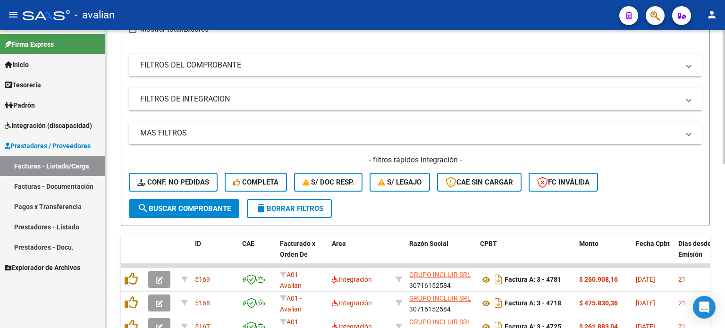
click at [304, 211] on span "delete Borrar Filtros" at bounding box center [290, 209] width 68 height 9
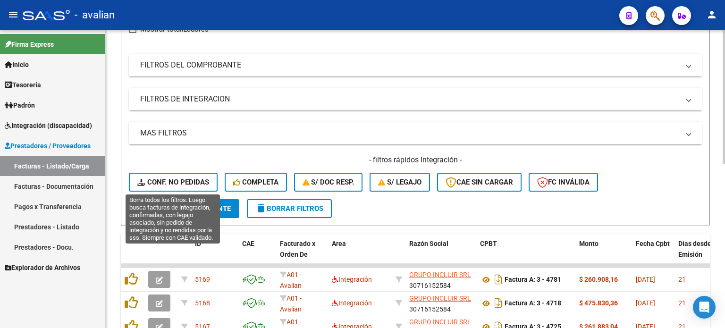
click at [196, 179] on span "Conf. no pedidas" at bounding box center [173, 182] width 72 height 9
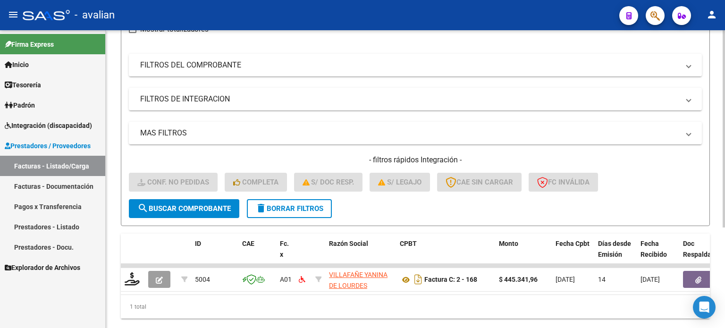
click at [285, 169] on div "- filtros rápidos Integración - Conf. no pedidas Completa S/ Doc Resp. S/ legaj…" at bounding box center [415, 177] width 573 height 44
click at [274, 210] on span "delete Borrar Filtros" at bounding box center [290, 209] width 68 height 9
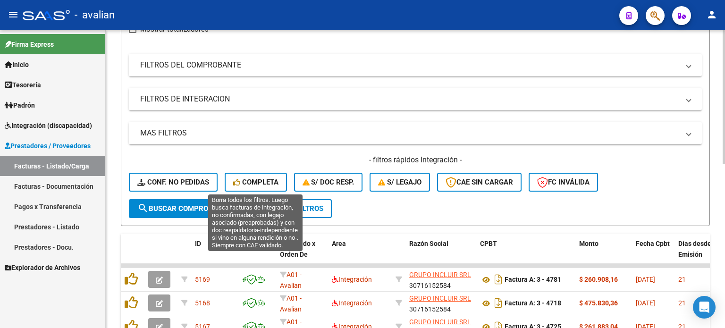
click at [262, 180] on span "Completa" at bounding box center [255, 182] width 45 height 9
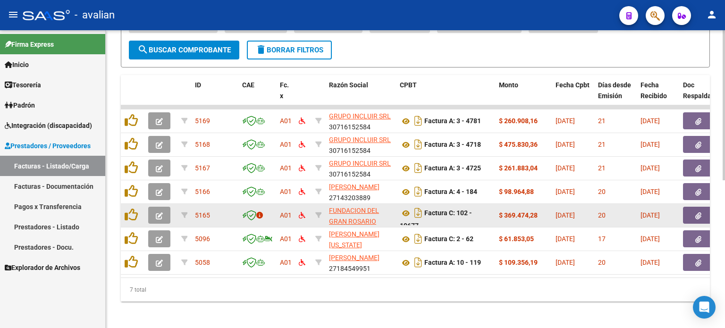
scroll to position [293, 0]
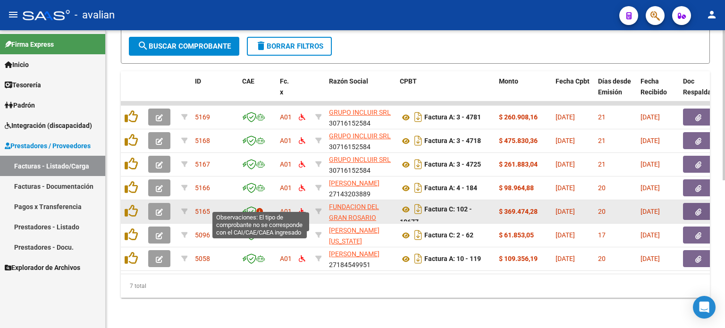
click at [260, 208] on icon at bounding box center [259, 211] width 7 height 7
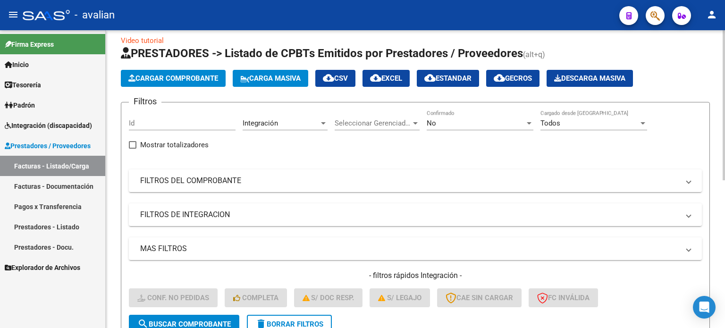
scroll to position [0, 0]
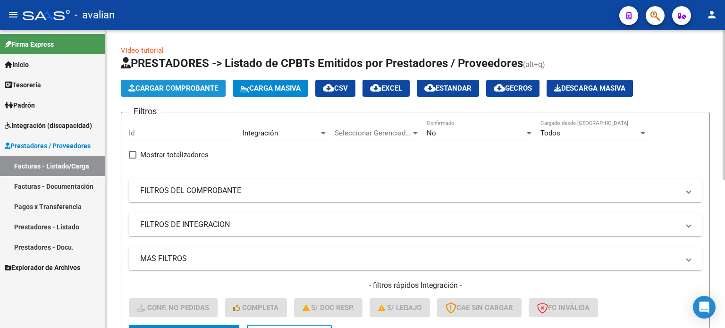
click at [194, 88] on span "Cargar Comprobante" at bounding box center [173, 88] width 90 height 9
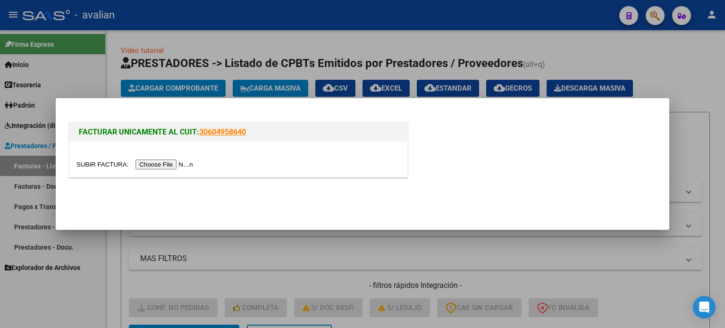
click at [157, 162] on input "file" at bounding box center [136, 165] width 119 height 10
click at [174, 165] on input "file" at bounding box center [136, 165] width 119 height 10
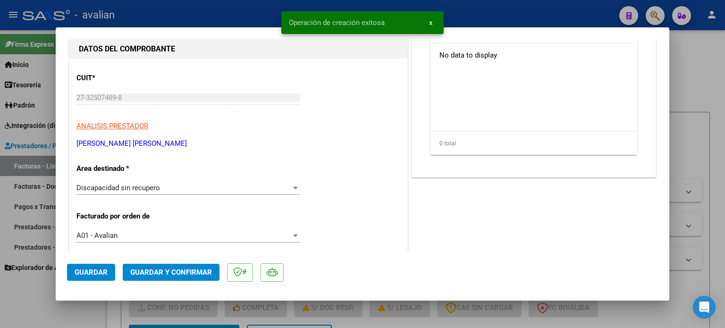
scroll to position [126, 0]
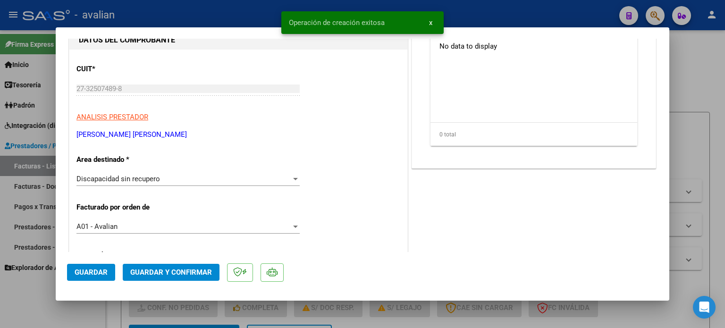
click at [119, 179] on span "Discapacidad sin recupero" at bounding box center [119, 179] width 84 height 9
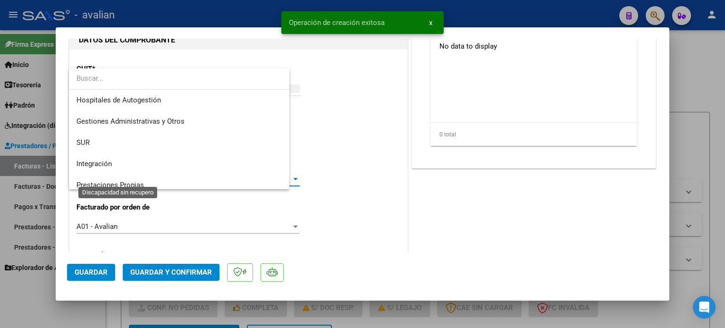
scroll to position [70, 0]
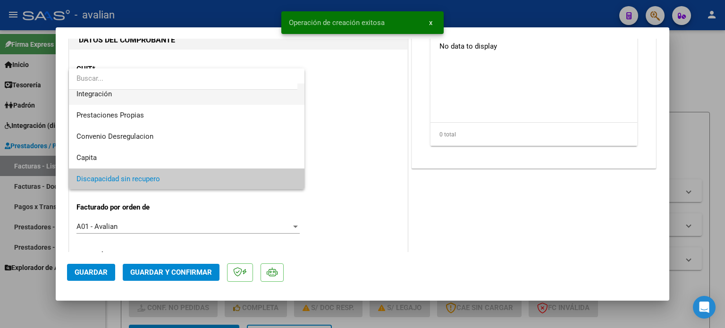
click at [106, 98] on span "Integración" at bounding box center [187, 94] width 221 height 21
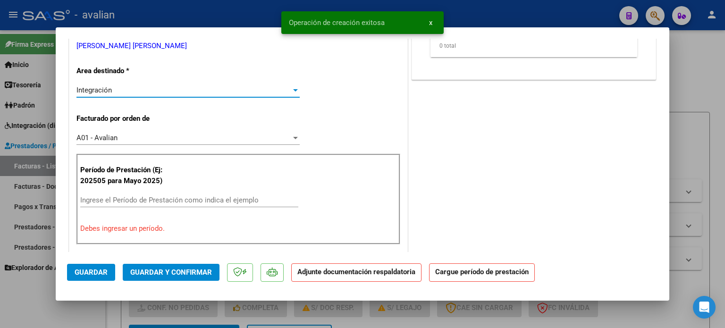
scroll to position [252, 0]
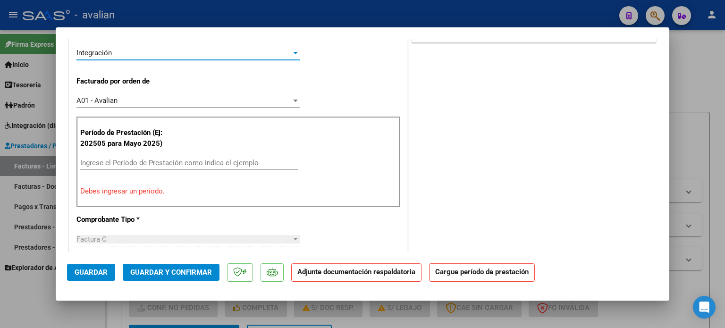
click at [117, 157] on div "Ingrese el Período de Prestación como indica el ejemplo" at bounding box center [189, 163] width 218 height 14
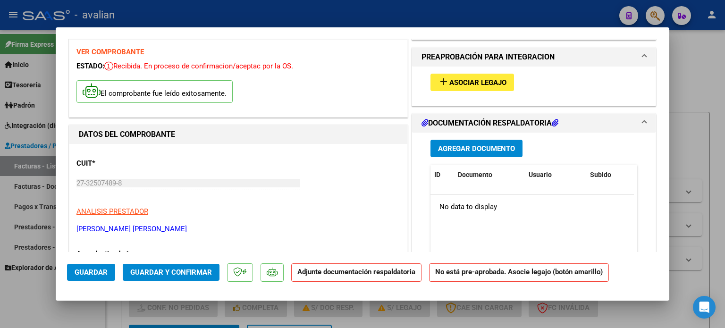
scroll to position [0, 0]
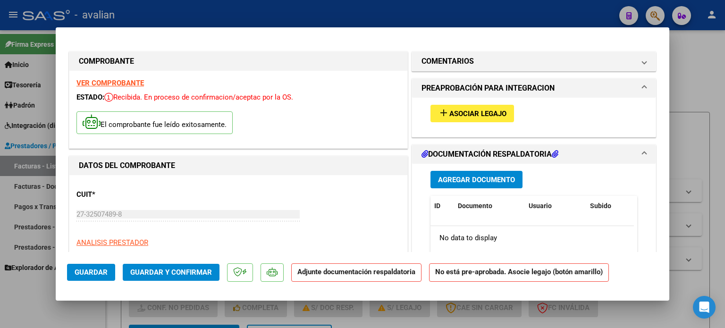
type input "202508"
click at [479, 111] on span "Asociar Legajo" at bounding box center [478, 114] width 57 height 9
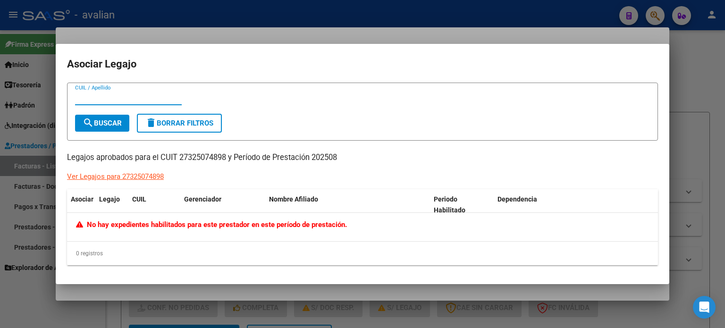
click at [574, 36] on div at bounding box center [362, 164] width 725 height 328
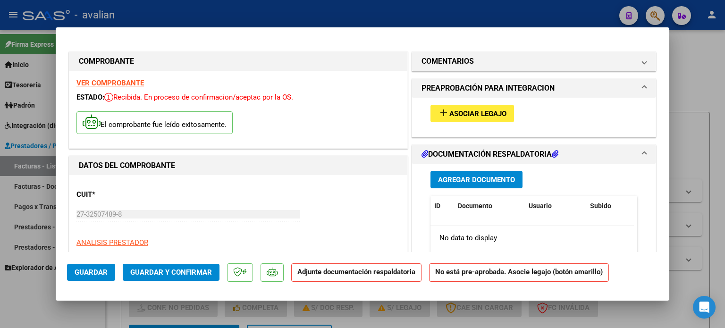
type input "$ 0,00"
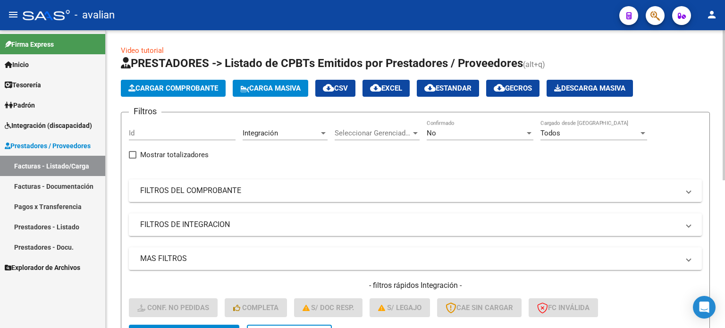
click at [213, 88] on span "Cargar Comprobante" at bounding box center [173, 88] width 90 height 9
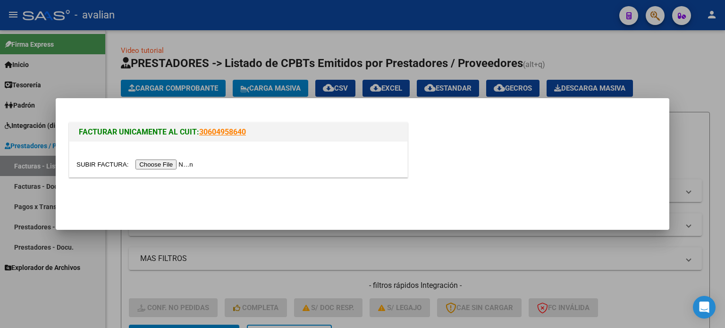
click at [164, 166] on input "file" at bounding box center [136, 165] width 119 height 10
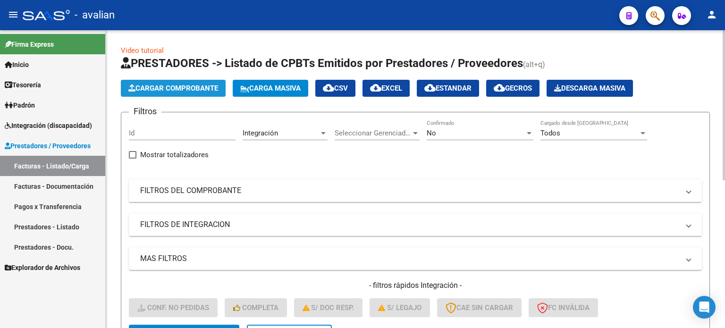
click at [147, 88] on span "Cargar Comprobante" at bounding box center [173, 88] width 90 height 9
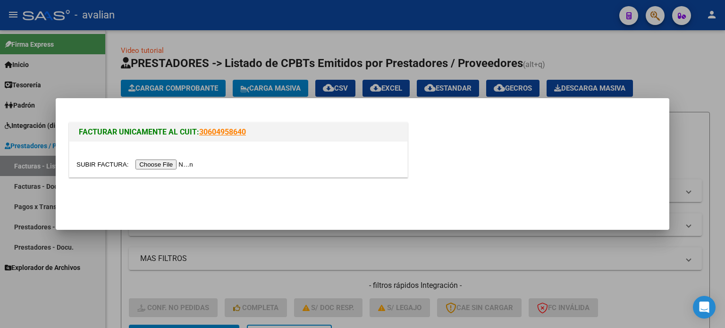
click at [151, 165] on input "file" at bounding box center [136, 165] width 119 height 10
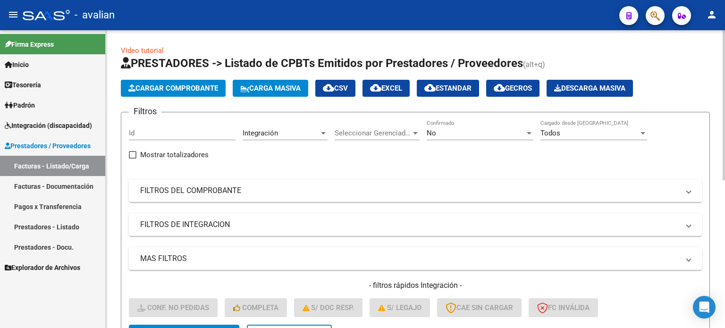
click at [181, 84] on span "Cargar Comprobante" at bounding box center [173, 88] width 90 height 9
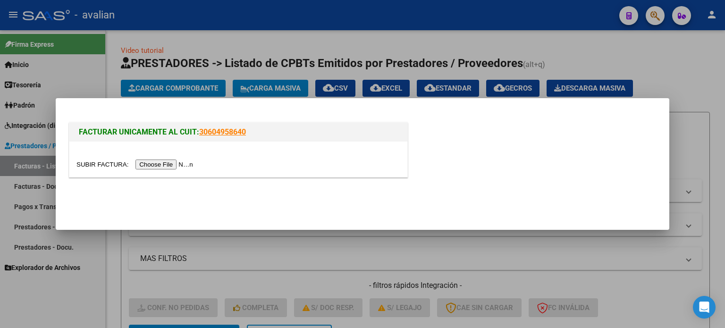
click at [176, 160] on input "file" at bounding box center [136, 165] width 119 height 10
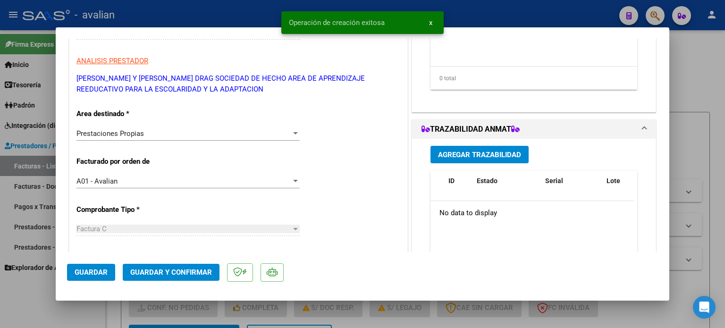
scroll to position [189, 0]
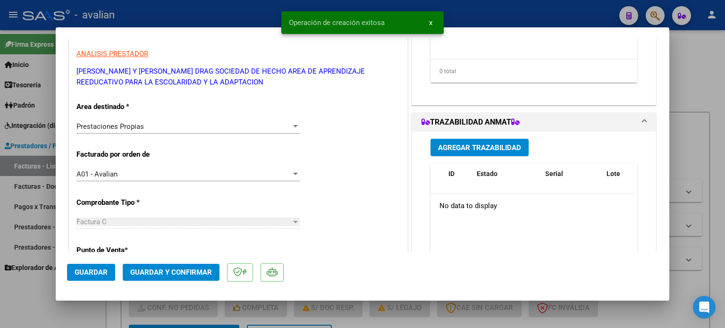
click at [128, 119] on div "Prestaciones Propias Seleccionar Area" at bounding box center [188, 126] width 223 height 14
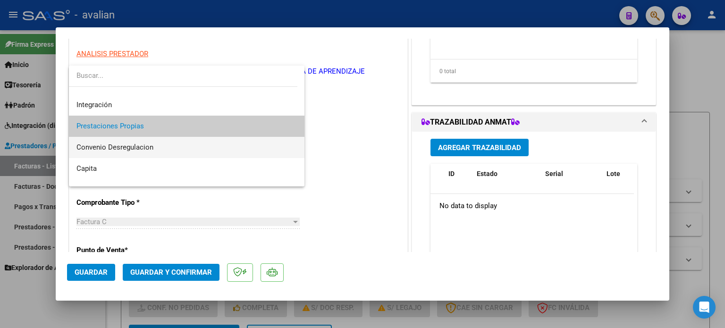
scroll to position [70, 0]
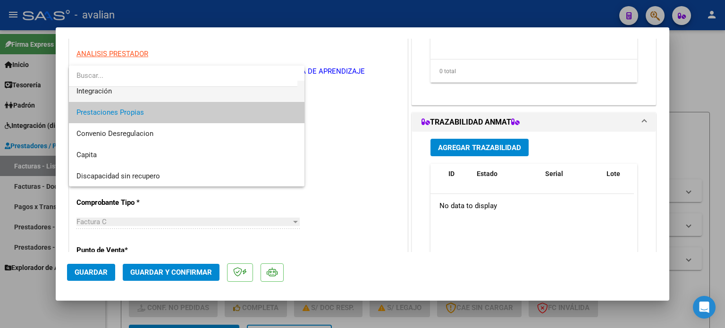
click at [113, 96] on span "Integración" at bounding box center [187, 91] width 221 height 21
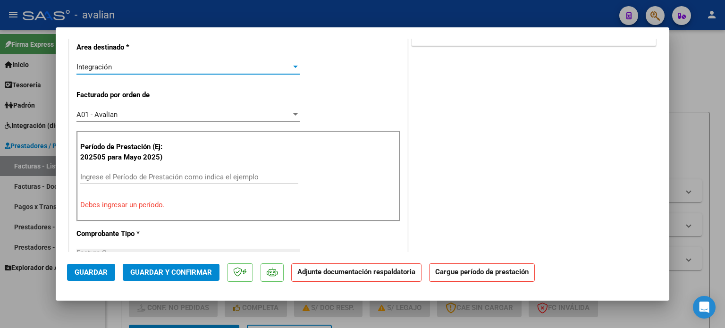
scroll to position [252, 0]
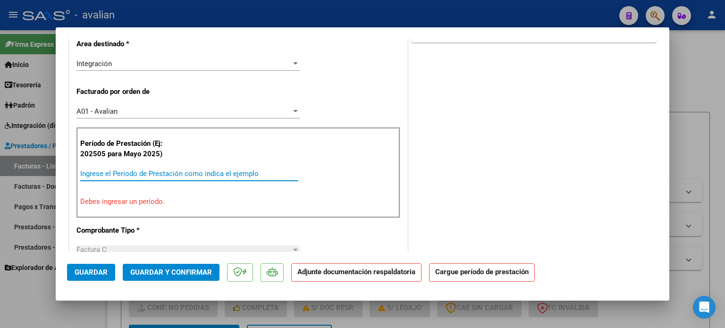
click at [112, 173] on input "Ingrese el Período de Prestación como indica el ejemplo" at bounding box center [189, 174] width 218 height 9
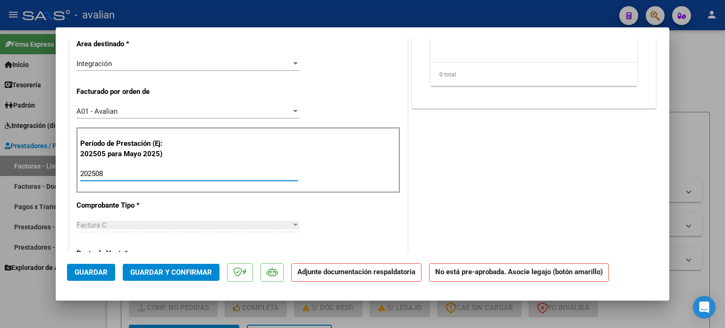
type input "202508"
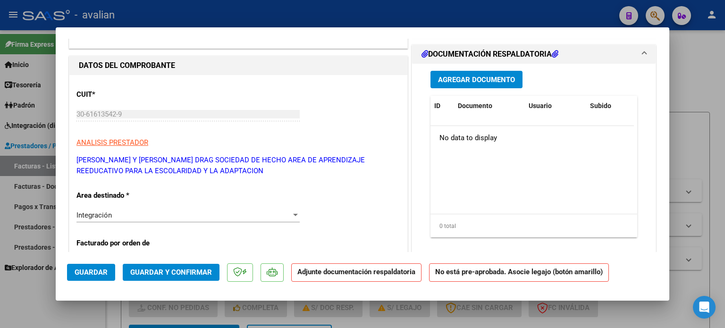
scroll to position [31, 0]
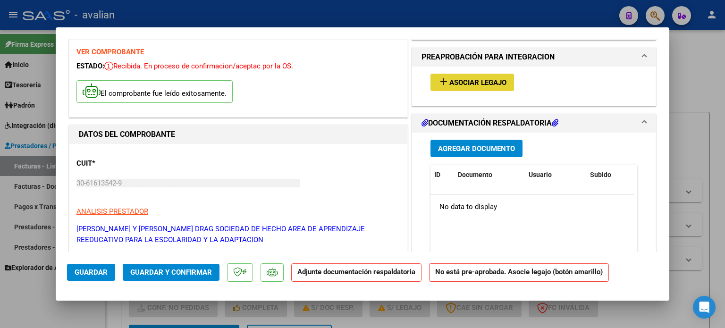
click at [440, 89] on button "add Asociar Legajo" at bounding box center [473, 82] width 84 height 17
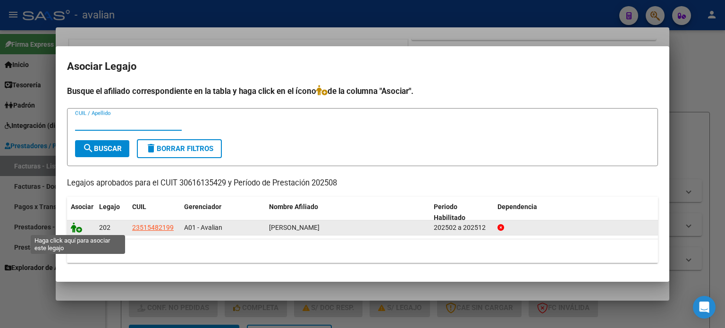
click at [73, 229] on icon at bounding box center [76, 227] width 11 height 10
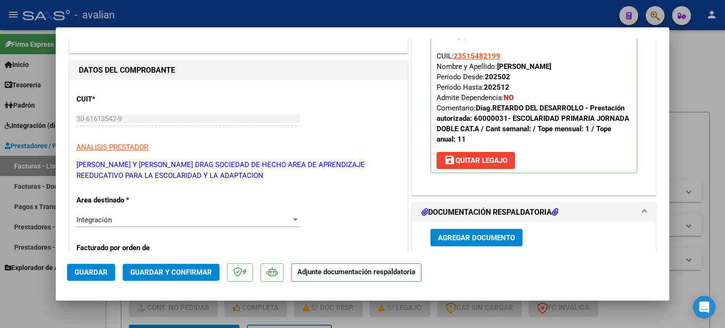
scroll to position [94, 0]
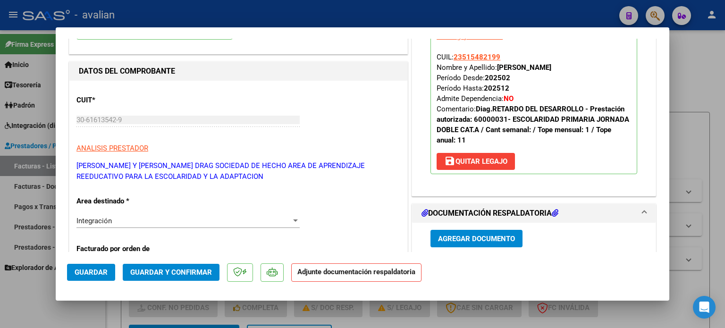
click at [438, 236] on span "Agregar Documento" at bounding box center [476, 239] width 77 height 9
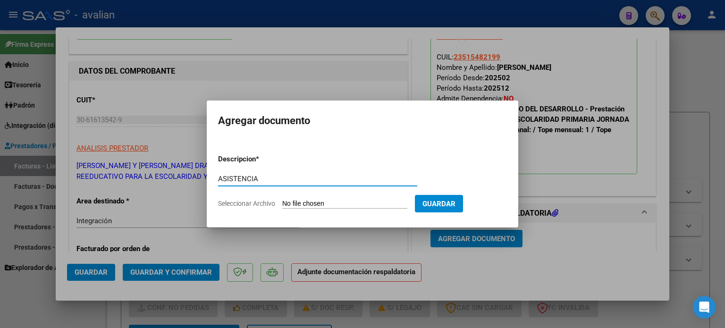
type input "ASISTENCIA"
click at [301, 197] on form "Descripcion * ASISTENCIA Escriba aquí una descripcion Seleccionar Archivo Guard…" at bounding box center [362, 181] width 289 height 69
click at [295, 203] on input "Seleccionar Archivo" at bounding box center [344, 204] width 125 height 9
type input "C:\fakepath\planilla de asistencia [DATE].pdf"
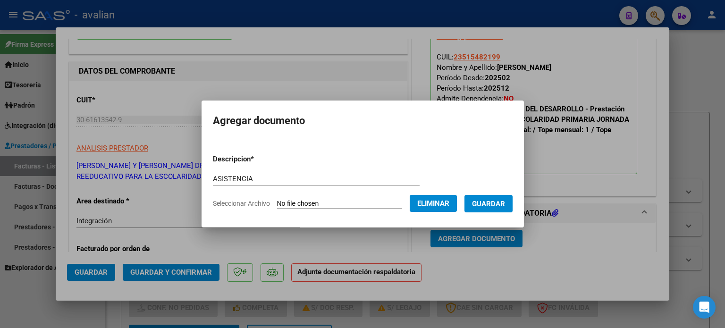
click at [495, 198] on button "Guardar" at bounding box center [489, 203] width 48 height 17
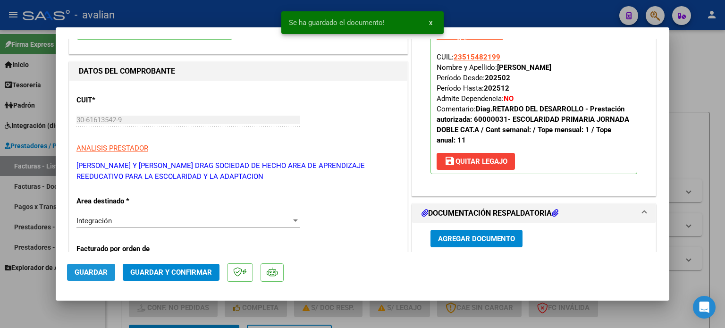
click at [75, 268] on span "Guardar" at bounding box center [91, 272] width 33 height 9
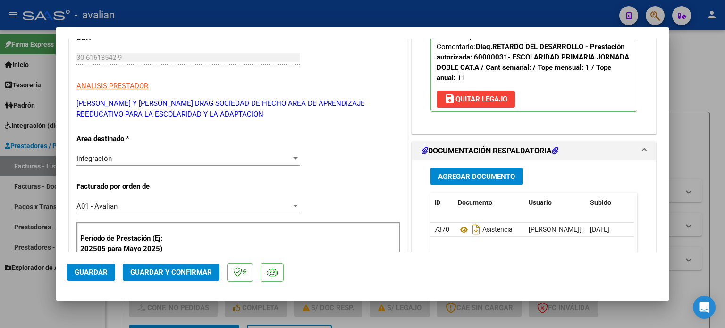
scroll to position [157, 0]
click at [91, 267] on button "Guardar" at bounding box center [91, 272] width 48 height 17
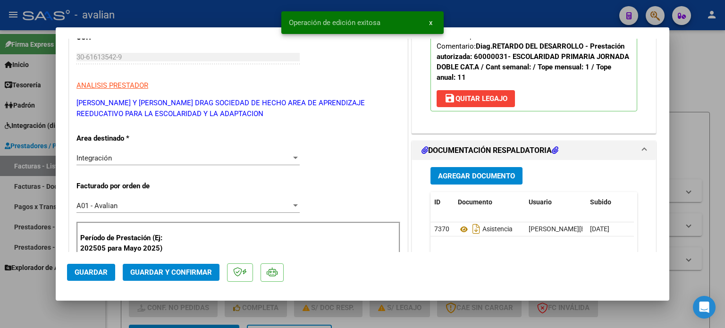
type input "$ 0,00"
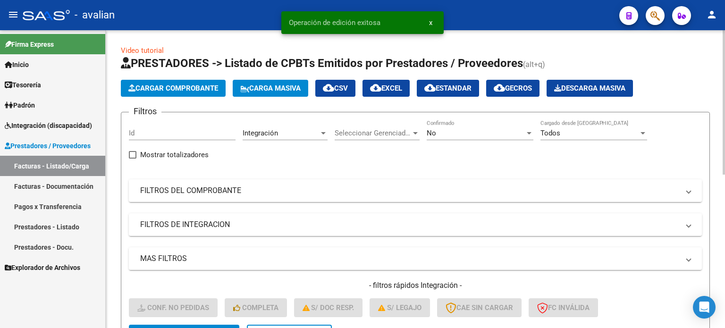
click at [154, 83] on button "Cargar Comprobante" at bounding box center [173, 88] width 105 height 17
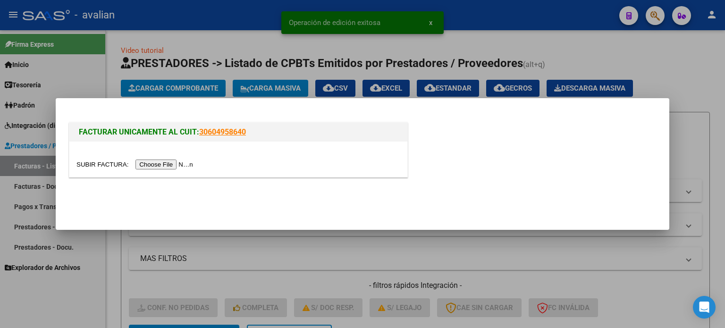
click at [155, 165] on input "file" at bounding box center [136, 165] width 119 height 10
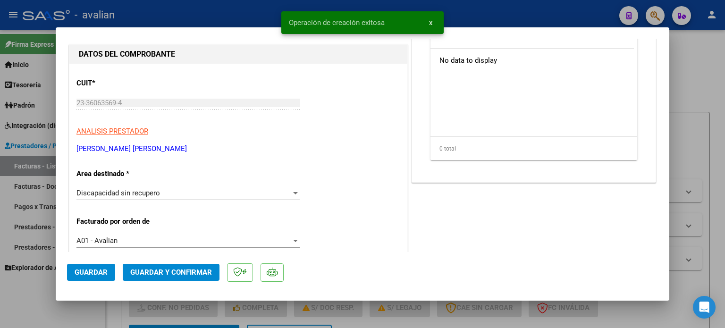
scroll to position [126, 0]
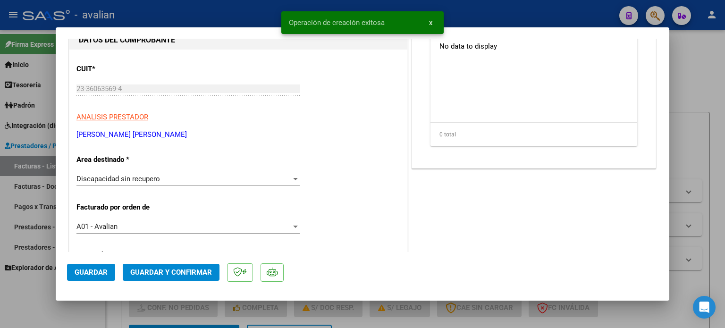
click at [145, 182] on span "Discapacidad sin recupero" at bounding box center [119, 179] width 84 height 9
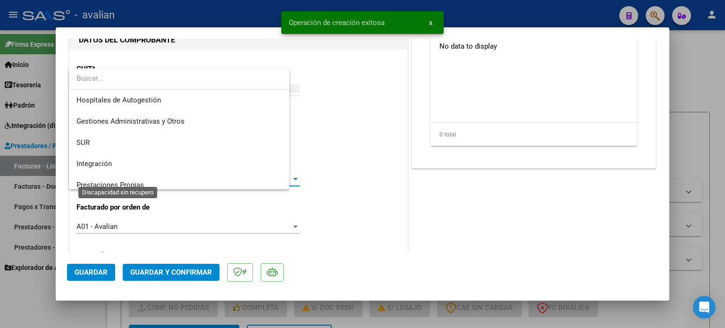
scroll to position [70, 0]
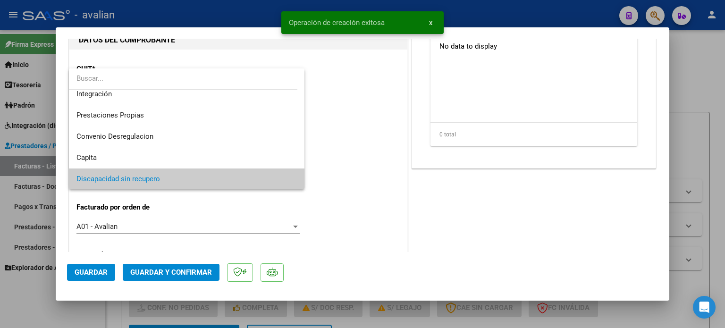
click at [120, 88] on input "dropdown search" at bounding box center [183, 78] width 229 height 21
click at [117, 96] on span "Integración" at bounding box center [187, 94] width 221 height 21
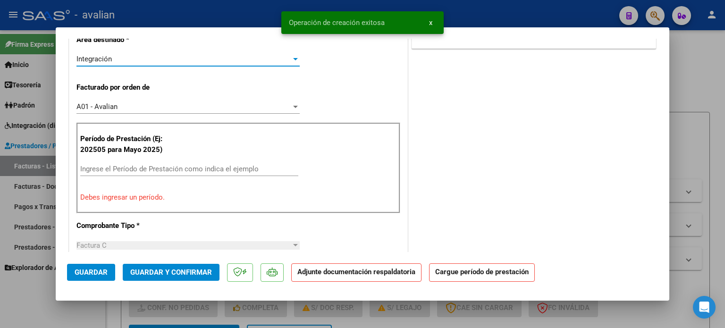
scroll to position [315, 0]
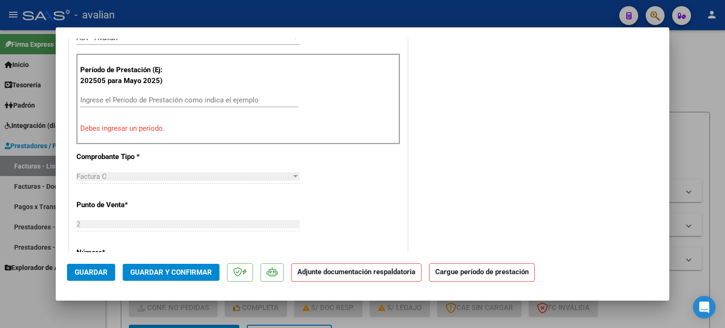
click at [142, 102] on input "Ingrese el Período de Prestación como indica el ejemplo" at bounding box center [189, 100] width 218 height 9
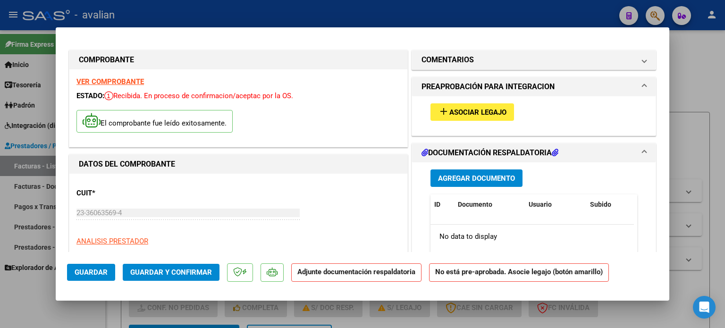
scroll to position [0, 0]
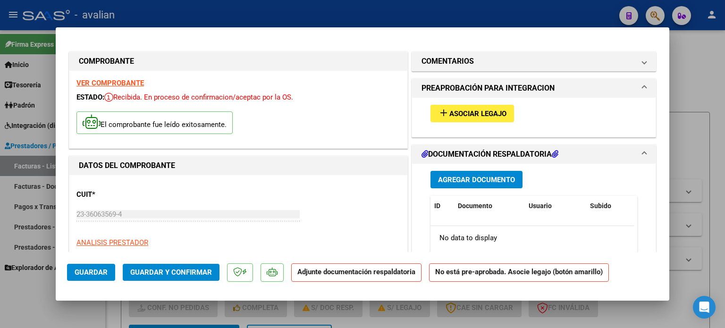
type input "202508"
click at [457, 111] on span "Asociar Legajo" at bounding box center [478, 114] width 57 height 9
type input "$ 0,00"
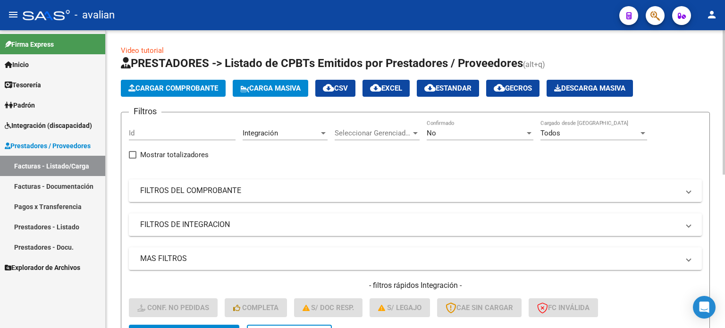
click at [128, 93] on button "Cargar Comprobante" at bounding box center [173, 88] width 105 height 17
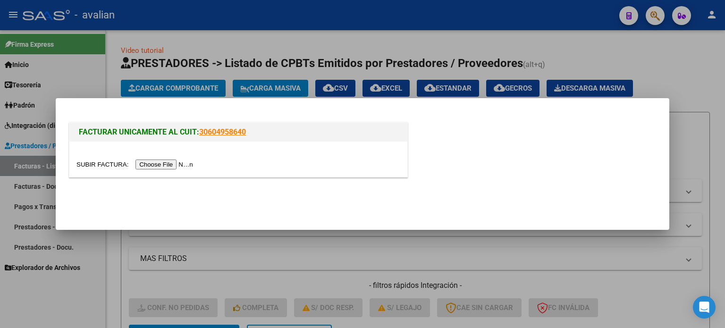
click at [149, 163] on input "file" at bounding box center [136, 165] width 119 height 10
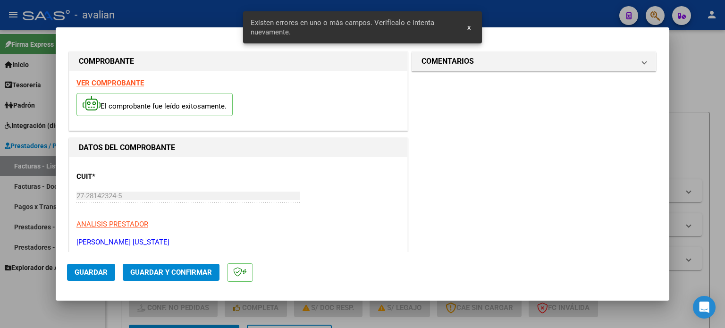
scroll to position [269, 0]
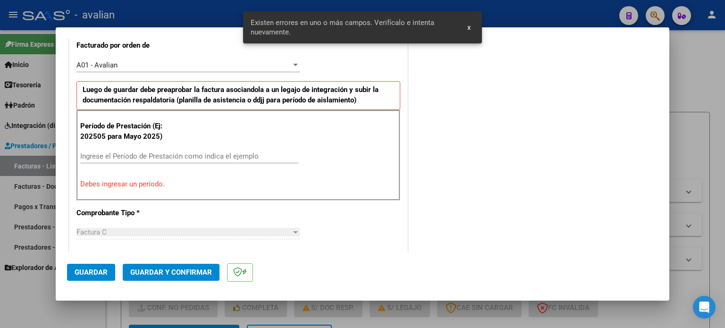
click at [112, 157] on input "Ingrese el Período de Prestación como indica el ejemplo" at bounding box center [189, 156] width 218 height 9
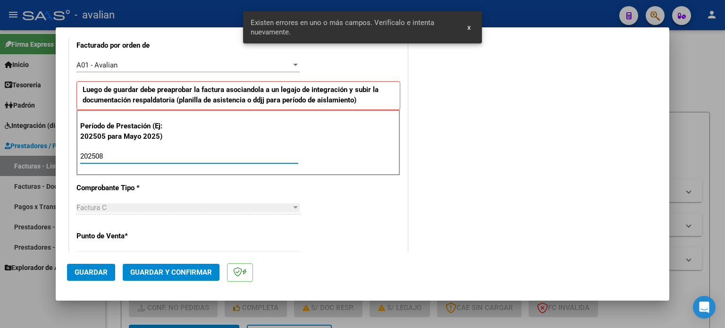
type input "202508"
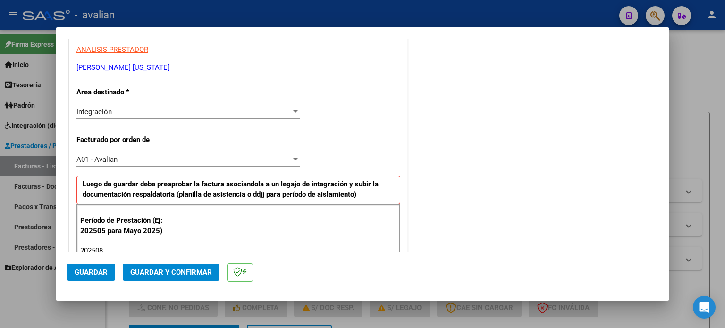
scroll to position [0, 0]
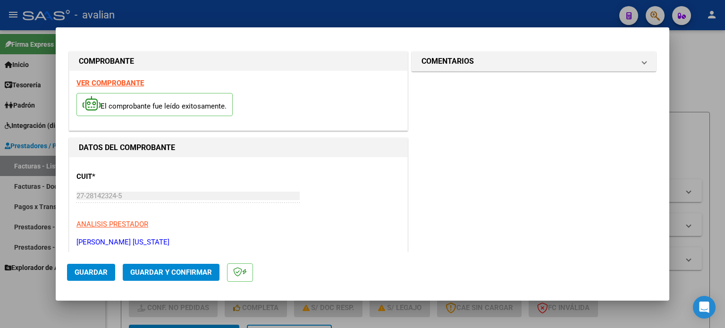
click at [92, 275] on span "Guardar" at bounding box center [91, 272] width 33 height 9
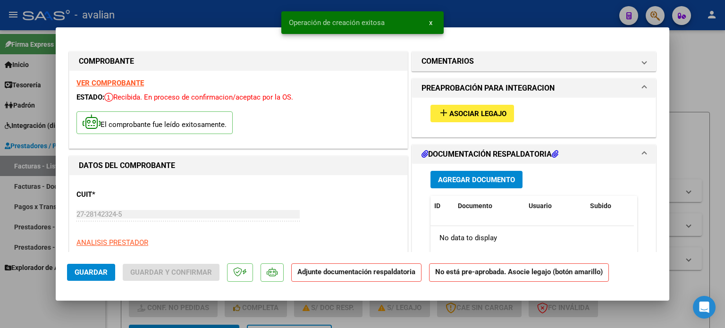
click at [450, 113] on span "Asociar Legajo" at bounding box center [478, 114] width 57 height 9
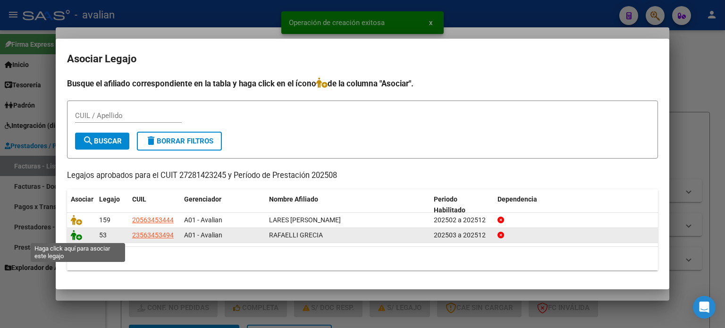
click at [79, 239] on icon at bounding box center [76, 235] width 11 height 10
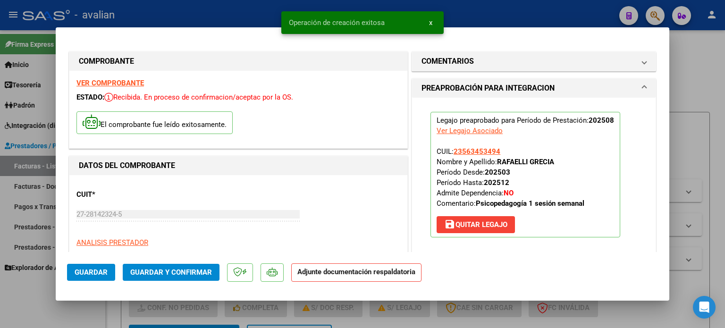
scroll to position [126, 0]
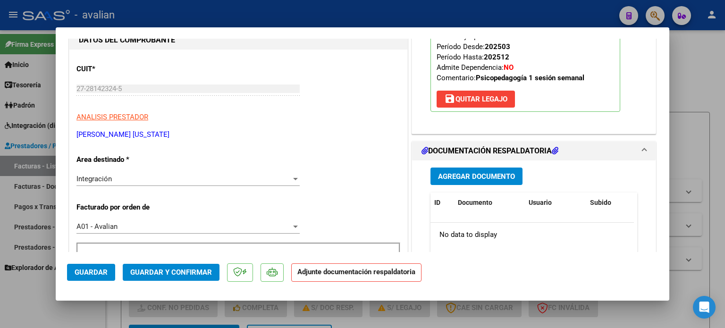
click at [450, 179] on span "Agregar Documento" at bounding box center [476, 176] width 77 height 9
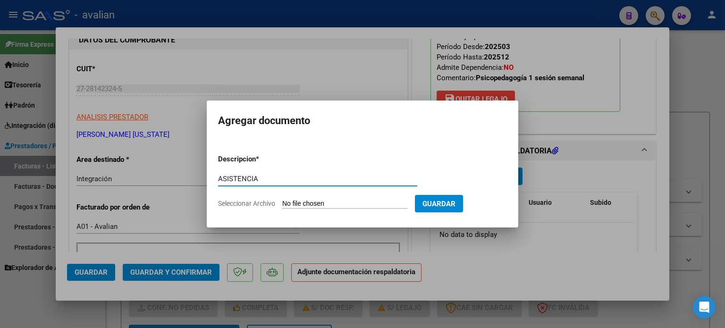
type input "ASISTENCIA"
click at [290, 205] on input "Seleccionar Archivo" at bounding box center [344, 204] width 125 height 9
type input "C:\fakepath\CamScanner [DATE] 11.07.pdf"
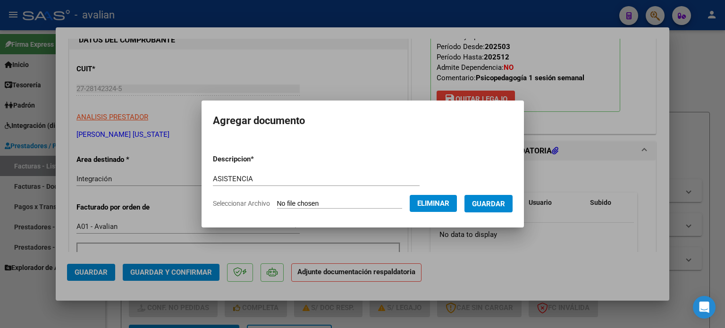
click at [496, 205] on span "Guardar" at bounding box center [488, 204] width 33 height 9
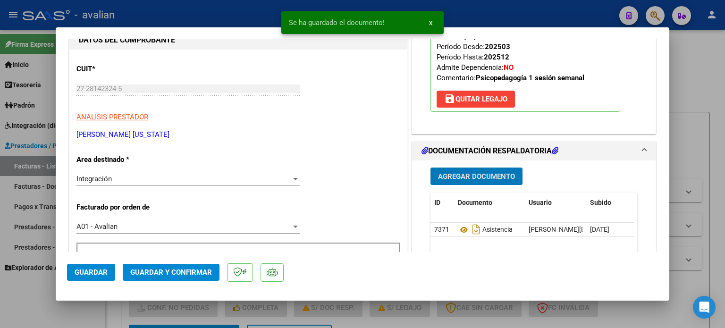
click at [87, 272] on span "Guardar" at bounding box center [91, 272] width 33 height 9
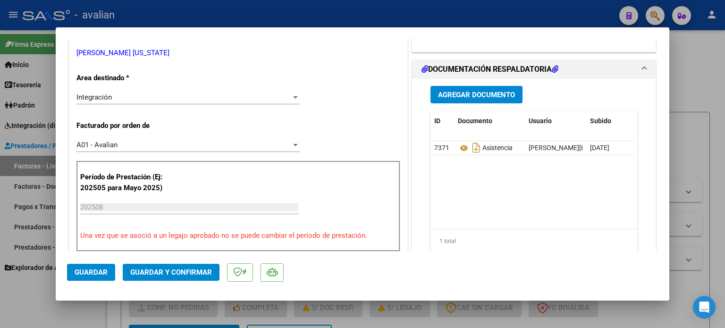
scroll to position [220, 0]
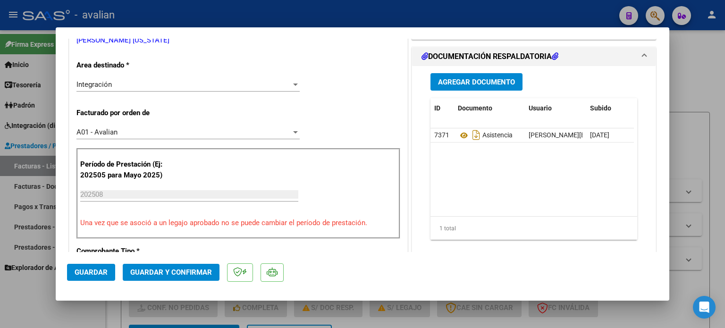
click at [89, 277] on button "Guardar" at bounding box center [91, 272] width 48 height 17
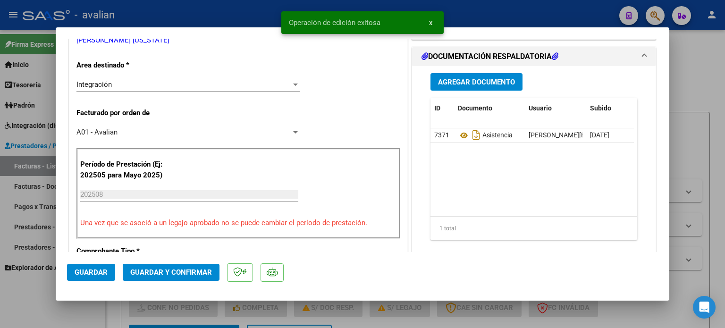
type input "$ 0,00"
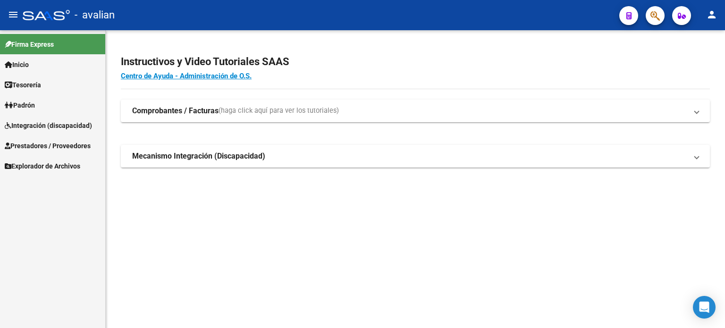
click at [32, 109] on span "Padrón" at bounding box center [20, 105] width 30 height 10
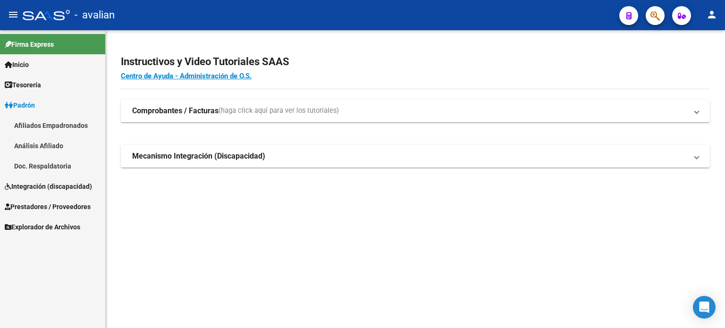
click at [29, 103] on span "Padrón" at bounding box center [20, 105] width 30 height 10
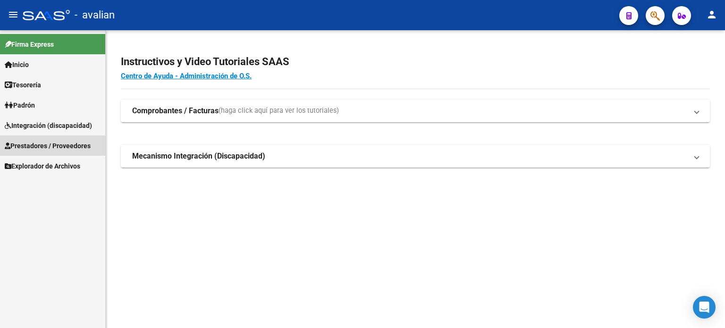
click at [28, 136] on link "Prestadores / Proveedores" at bounding box center [52, 146] width 105 height 20
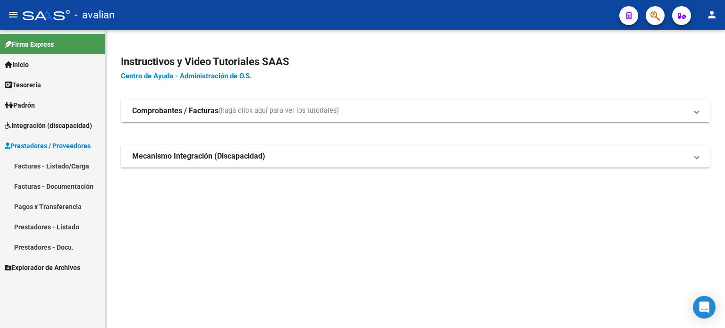
click at [35, 124] on span "Integración (discapacidad)" at bounding box center [48, 125] width 87 height 10
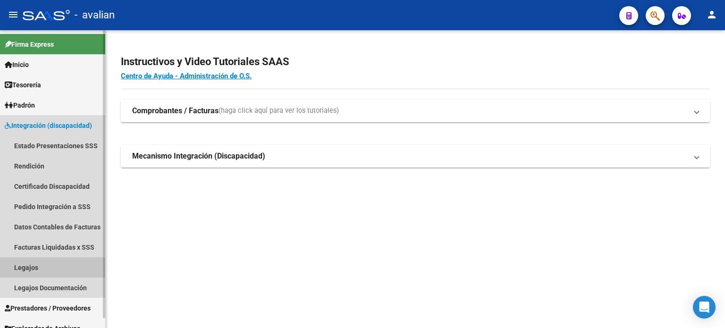
click at [17, 266] on link "Legajos" at bounding box center [52, 267] width 105 height 20
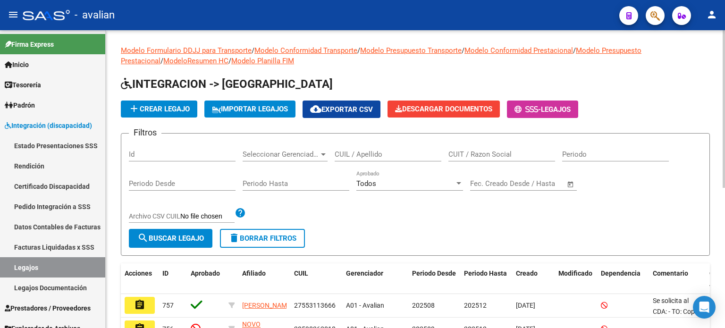
click at [357, 153] on input "CUIL / Apellido" at bounding box center [388, 154] width 107 height 9
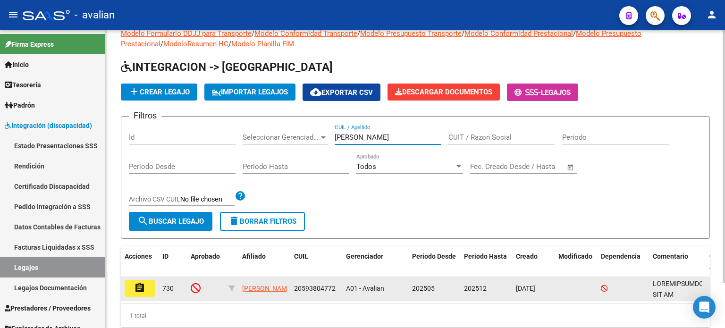
scroll to position [31, 0]
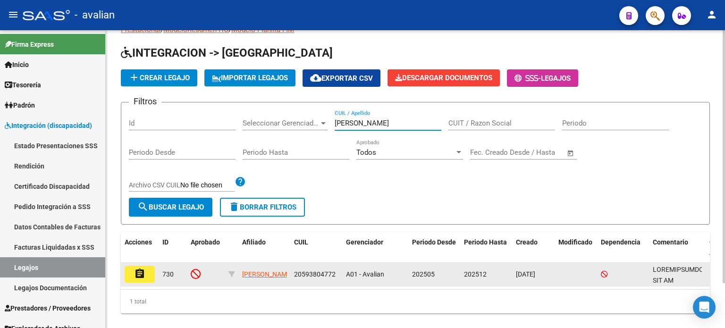
type input "[PERSON_NAME]"
click at [149, 278] on button "assignment" at bounding box center [140, 274] width 30 height 17
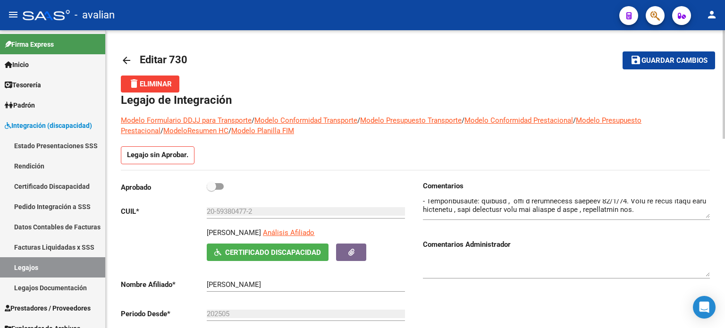
scroll to position [157, 0]
click at [541, 208] on textarea at bounding box center [566, 208] width 287 height 19
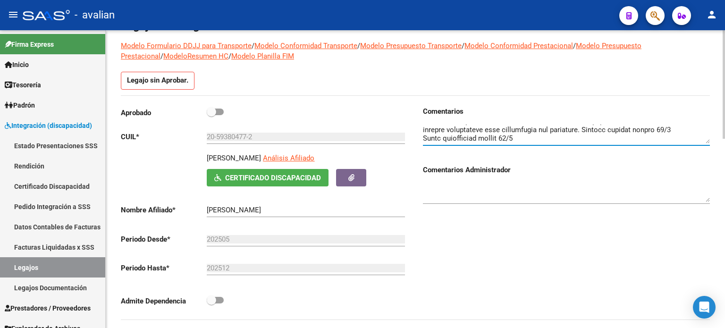
scroll to position [94, 0]
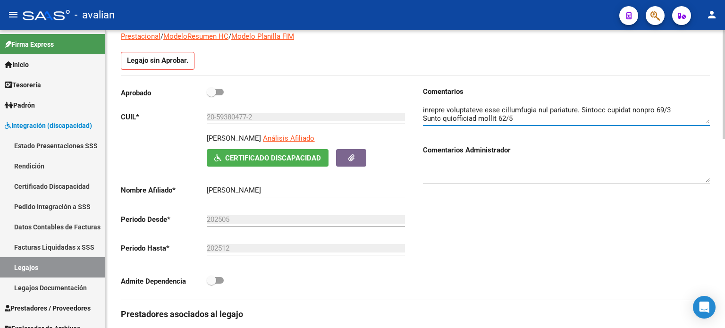
click at [484, 122] on textarea at bounding box center [566, 114] width 287 height 19
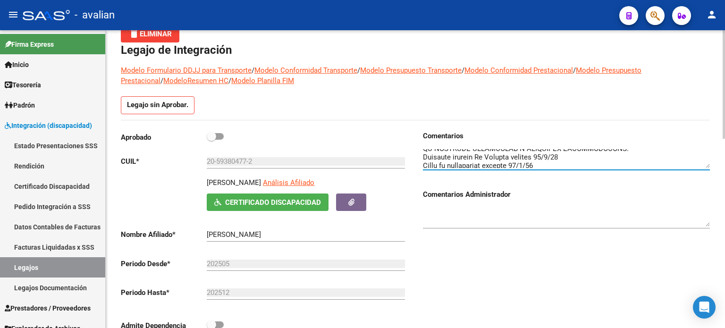
scroll to position [31, 0]
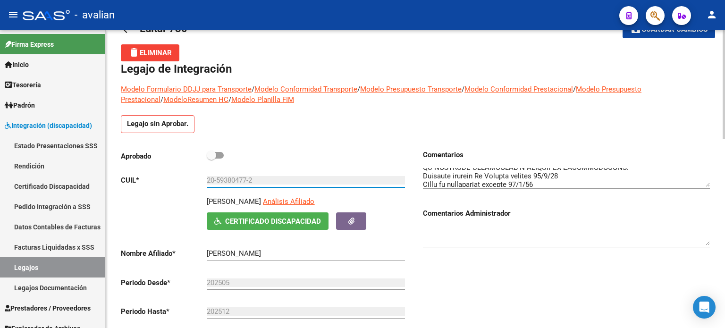
click at [269, 182] on input "20-59380477-2" at bounding box center [306, 180] width 198 height 9
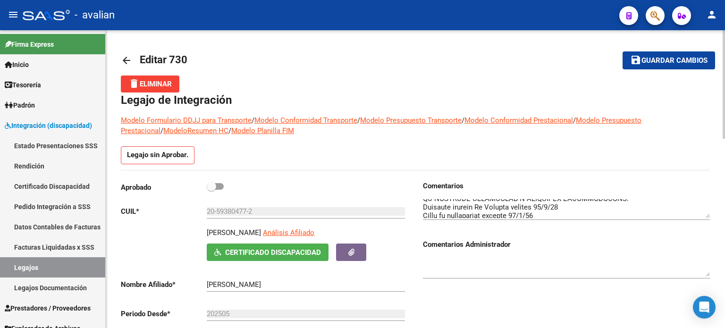
click at [128, 61] on mat-icon "arrow_back" at bounding box center [126, 60] width 11 height 11
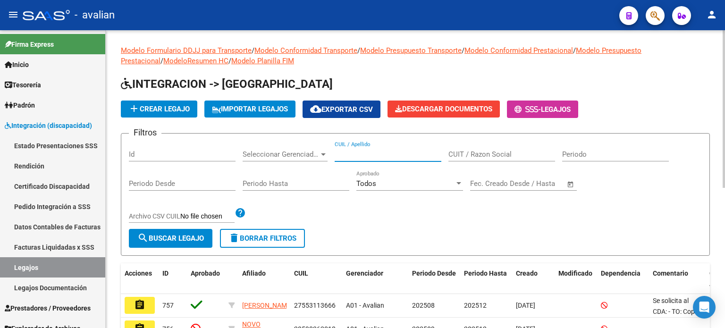
click at [356, 151] on input "CUIL / Apellido" at bounding box center [388, 154] width 107 height 9
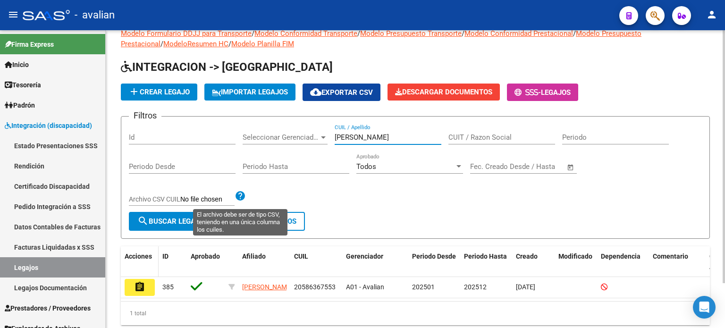
scroll to position [31, 0]
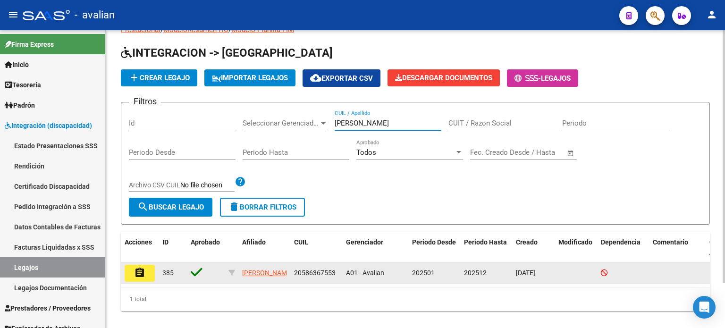
type input "kalber"
click at [136, 278] on mat-icon "assignment" at bounding box center [139, 272] width 11 height 11
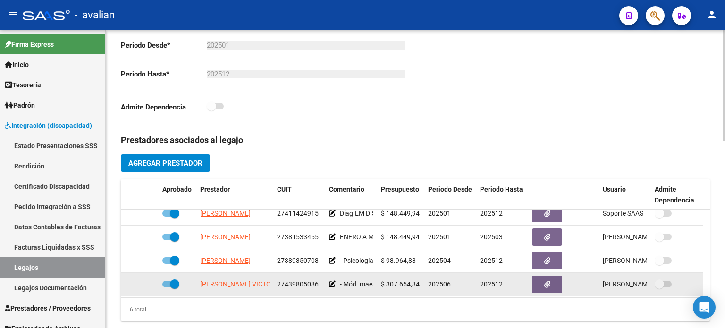
scroll to position [57, 0]
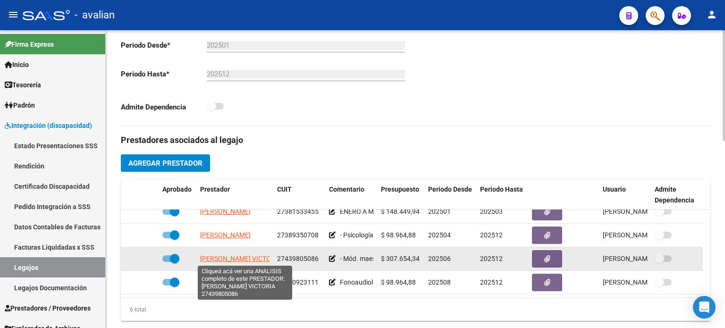
click at [240, 258] on span "[PERSON_NAME] VICTORIA" at bounding box center [240, 259] width 81 height 8
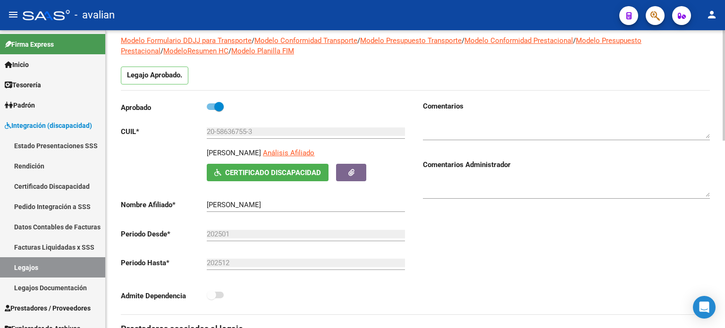
scroll to position [0, 0]
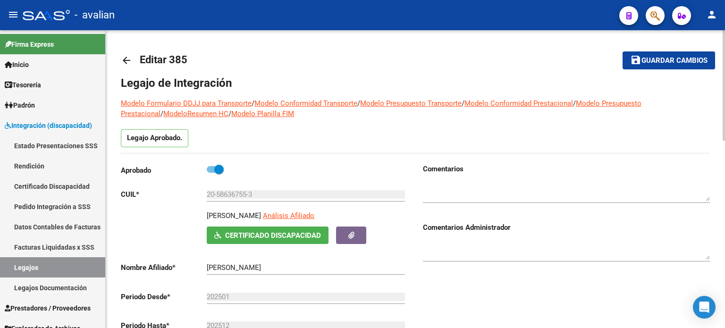
click at [121, 60] on mat-icon "arrow_back" at bounding box center [126, 60] width 11 height 11
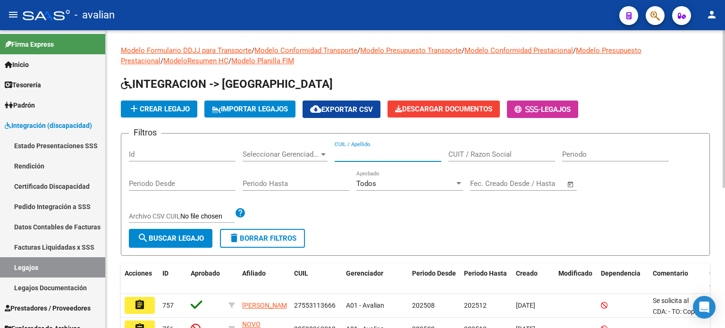
click at [364, 154] on input "CUIL / Apellido" at bounding box center [388, 154] width 107 height 9
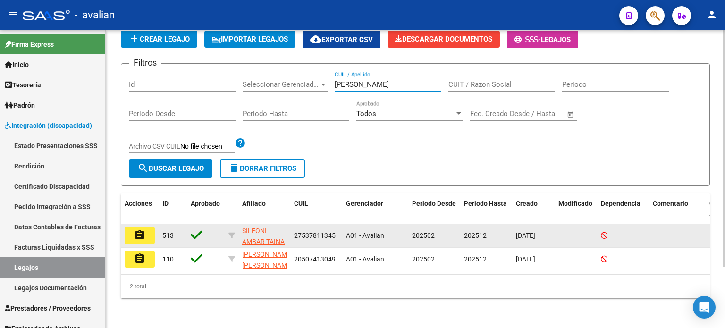
scroll to position [76, 0]
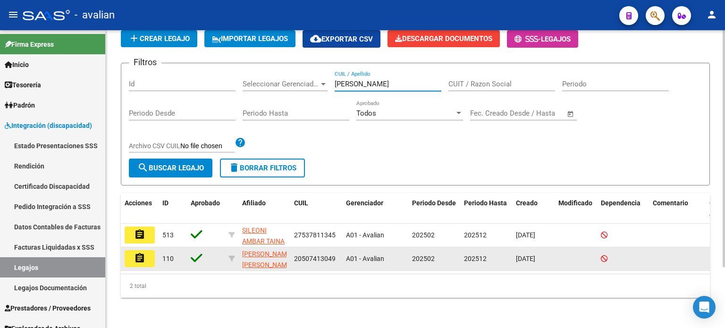
type input "sileoni"
click at [131, 252] on button "assignment" at bounding box center [140, 258] width 30 height 17
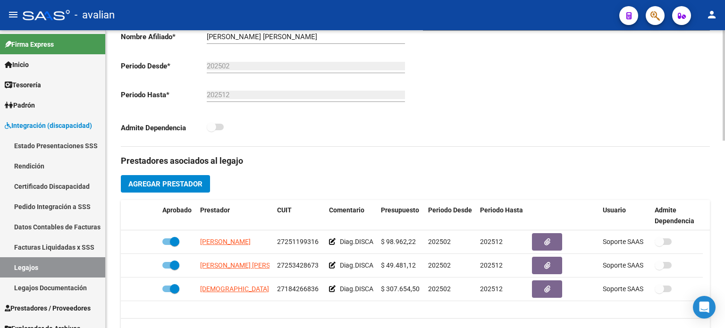
scroll to position [315, 0]
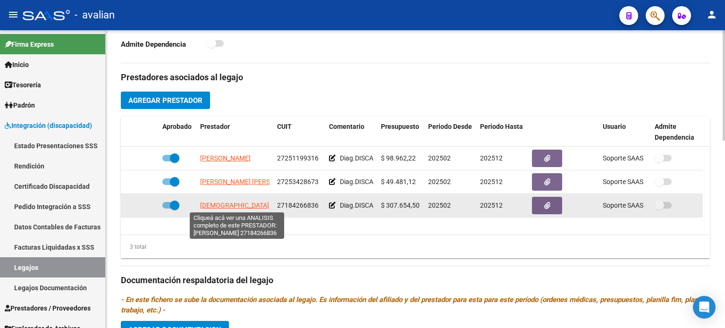
click at [235, 204] on span "ROMANI SILVIA ROSANA" at bounding box center [259, 206] width 119 height 8
type textarea "27184266836"
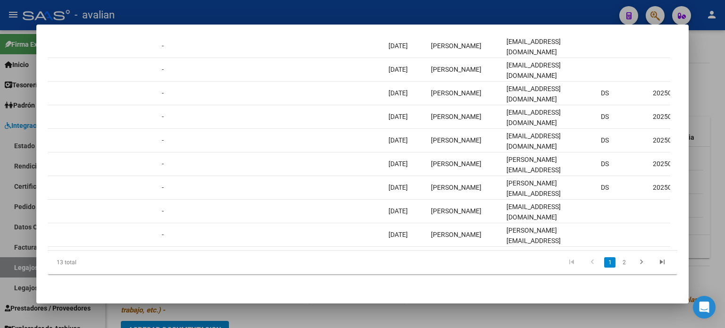
scroll to position [0, 769]
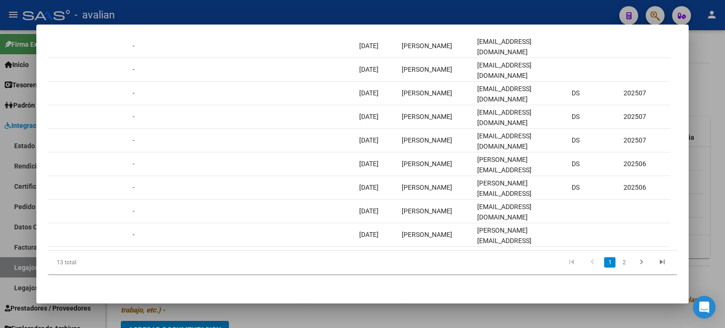
drag, startPoint x: 237, startPoint y: 248, endPoint x: 452, endPoint y: 243, distance: 214.5
click at [452, 243] on datatable-body "4921 A01 - Avalian Integración Factura C: 2 - 98 $ 307.654,34 01/09/2025 15/09/…" at bounding box center [359, 129] width 623 height 244
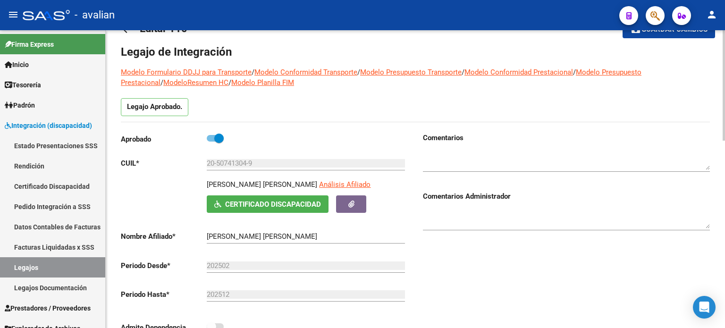
scroll to position [0, 0]
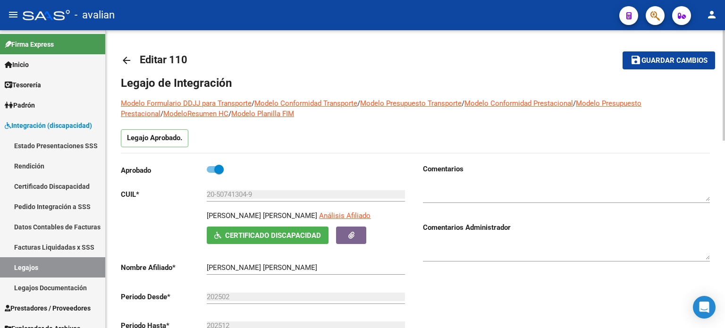
click at [122, 64] on mat-icon "arrow_back" at bounding box center [126, 60] width 11 height 11
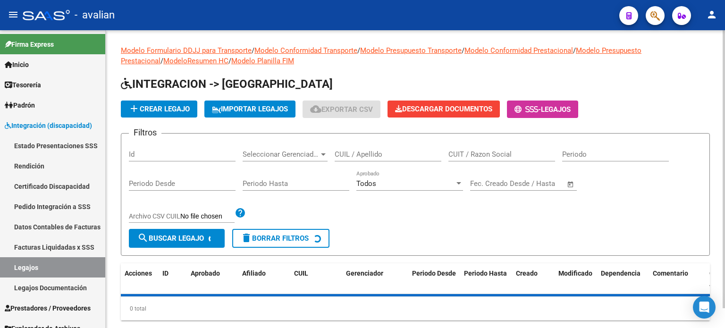
click at [372, 153] on input "CUIL / Apellido" at bounding box center [388, 154] width 107 height 9
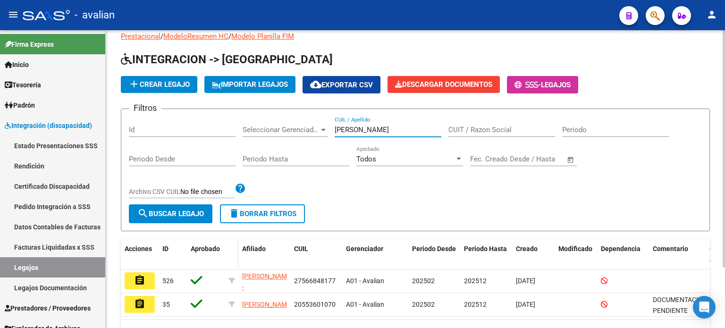
scroll to position [63, 0]
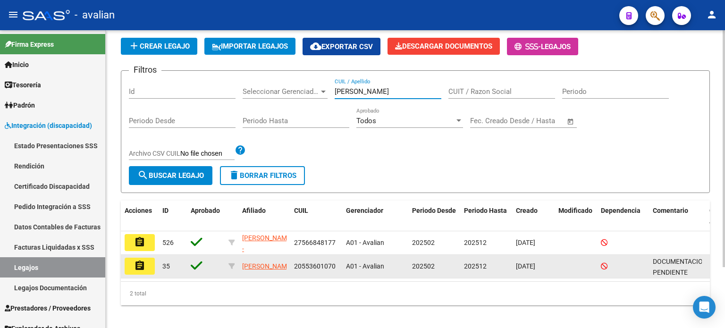
type input "pucheta"
click at [144, 263] on mat-icon "assignment" at bounding box center [139, 265] width 11 height 11
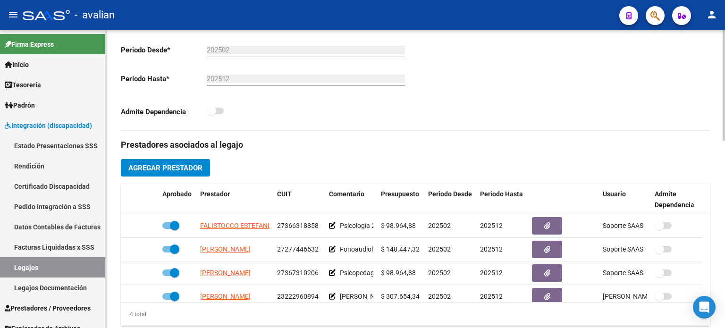
scroll to position [252, 0]
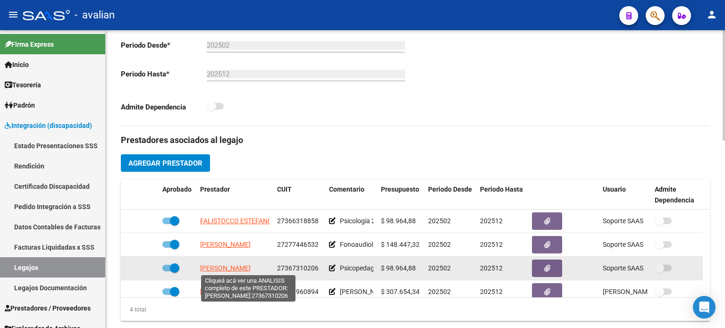
click at [231, 269] on span "CHIPOLONI LUCERO FLORENCIA" at bounding box center [225, 268] width 51 height 8
type textarea "27367310206"
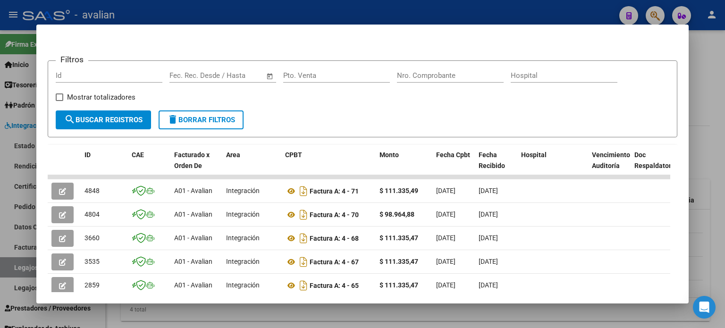
scroll to position [126, 0]
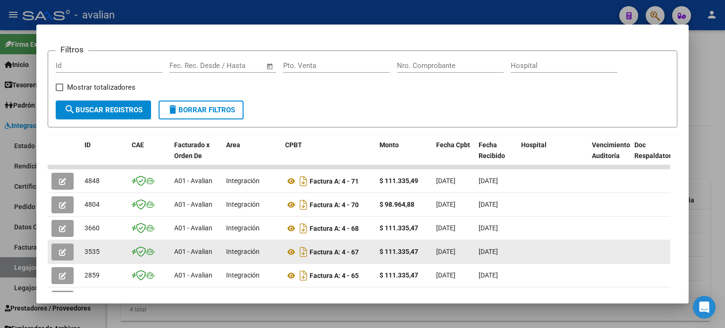
click at [63, 255] on icon "button" at bounding box center [62, 252] width 7 height 7
